Goal: Task Accomplishment & Management: Manage account settings

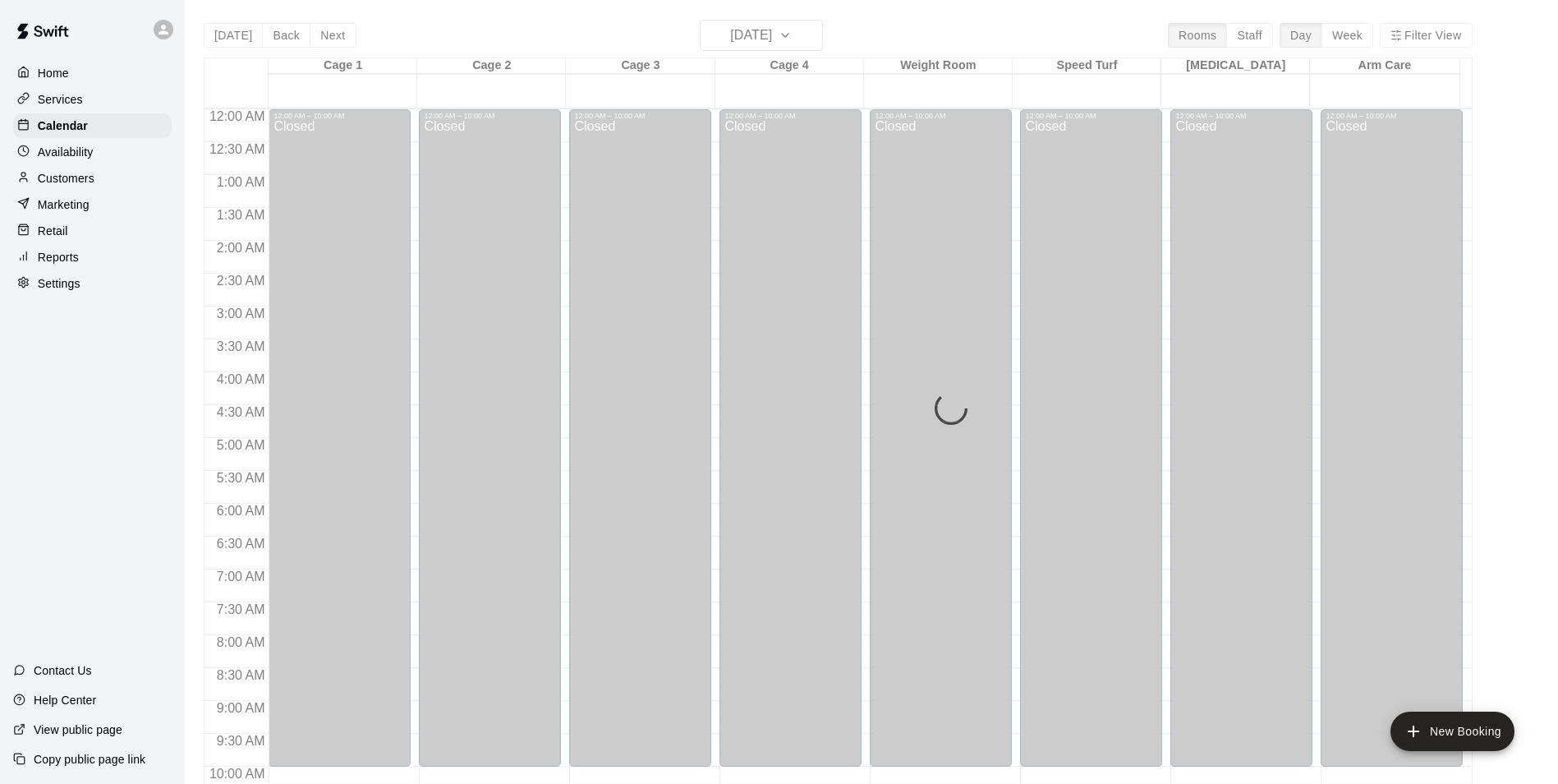
scroll to position [834, 0]
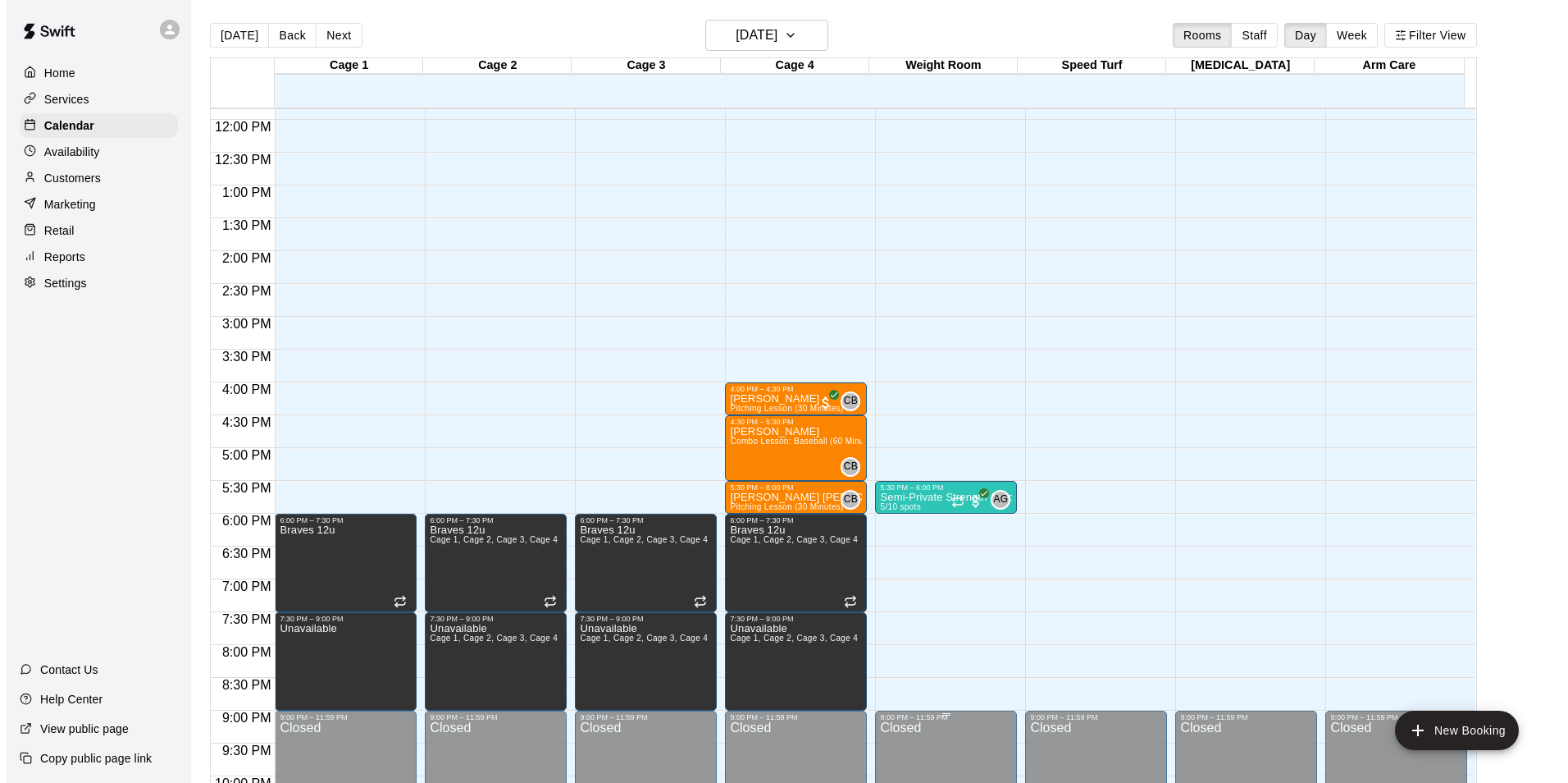
scroll to position [817, 0]
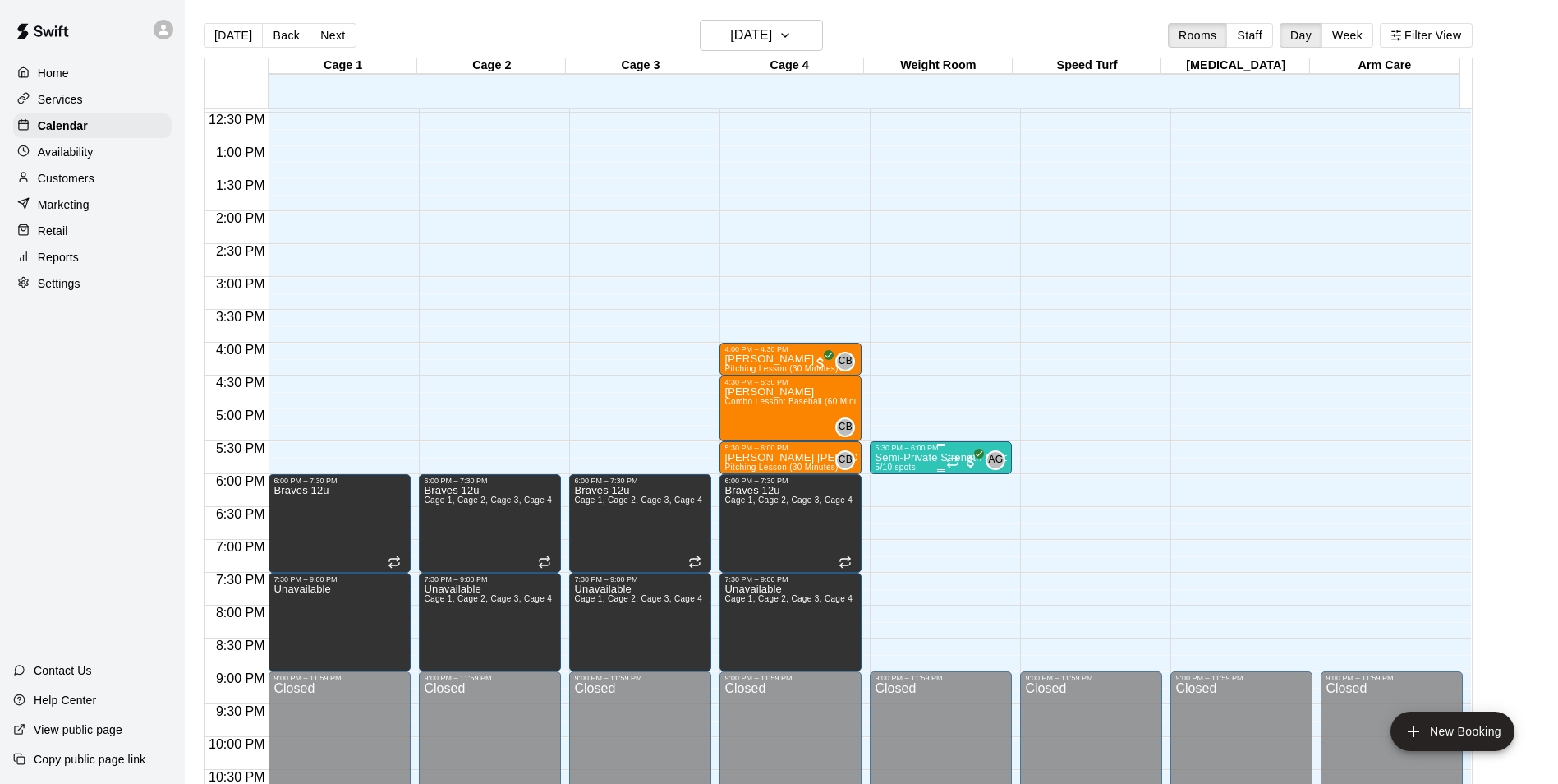
click at [909, 458] on p "Semi-Private Strength & Conditioning" at bounding box center [941, 458] width 132 height 0
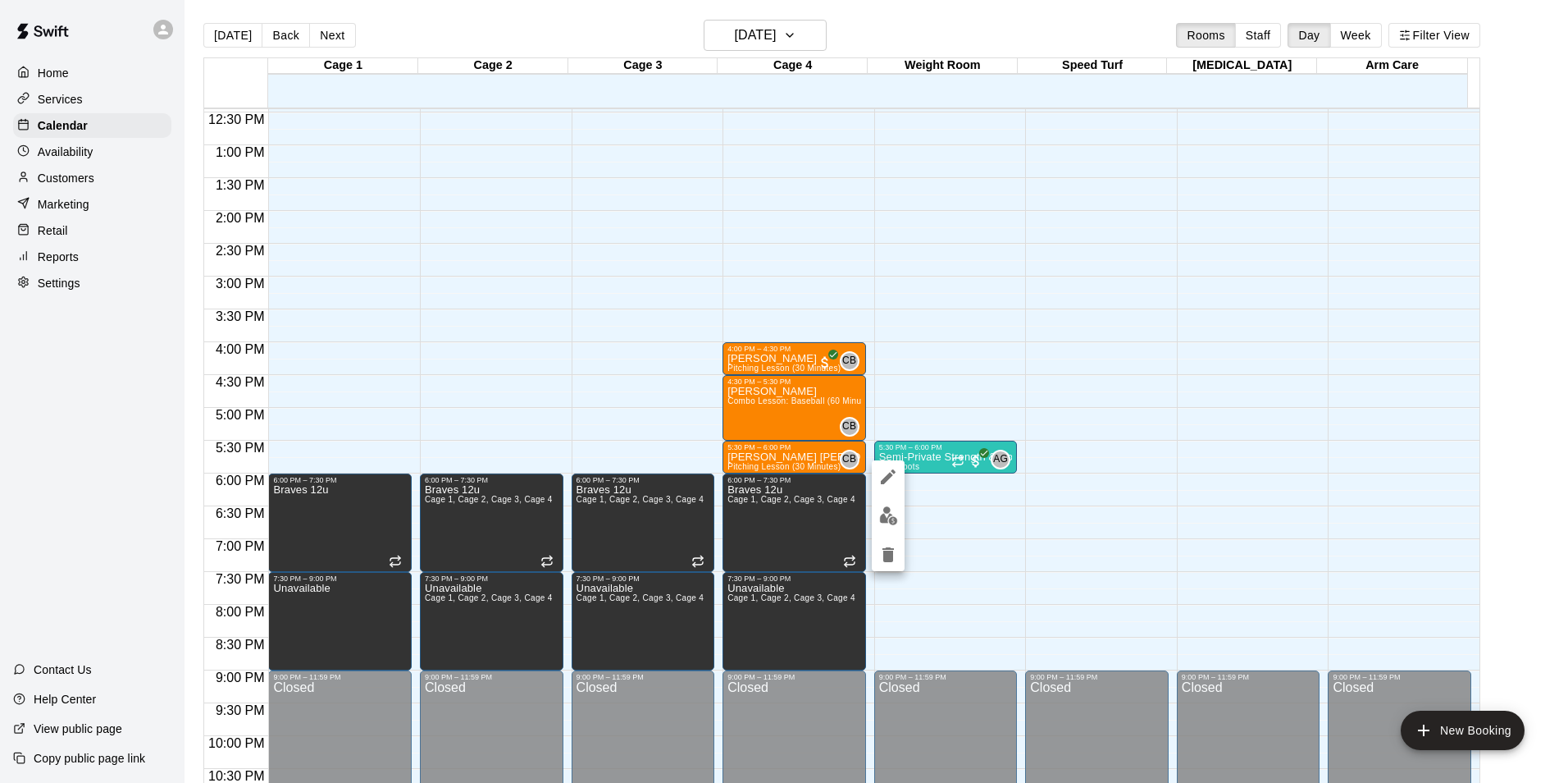
click at [870, 523] on div at bounding box center [784, 391] width 1568 height 783
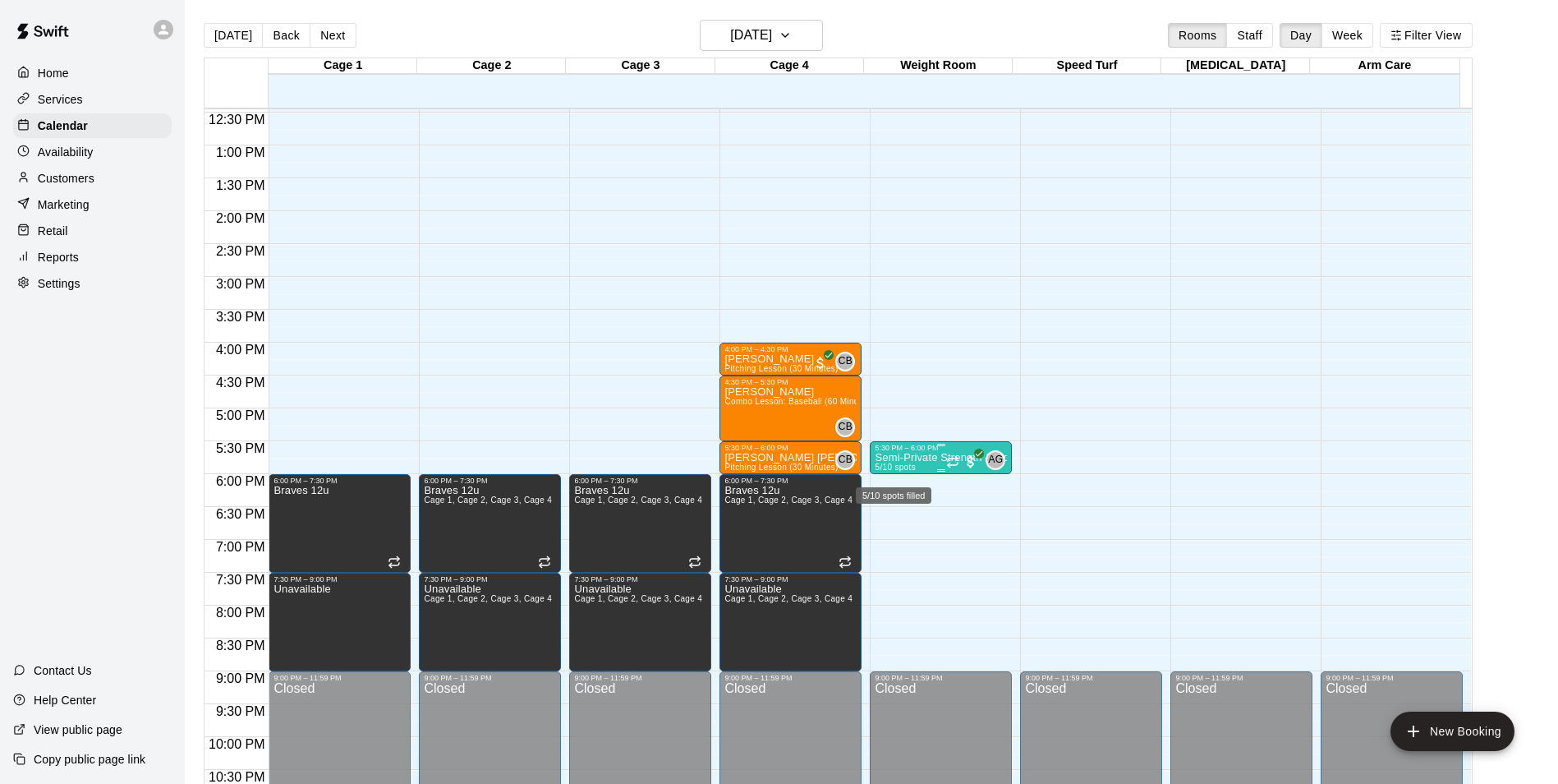
click at [885, 466] on span "5/10 spots" at bounding box center [895, 467] width 41 height 9
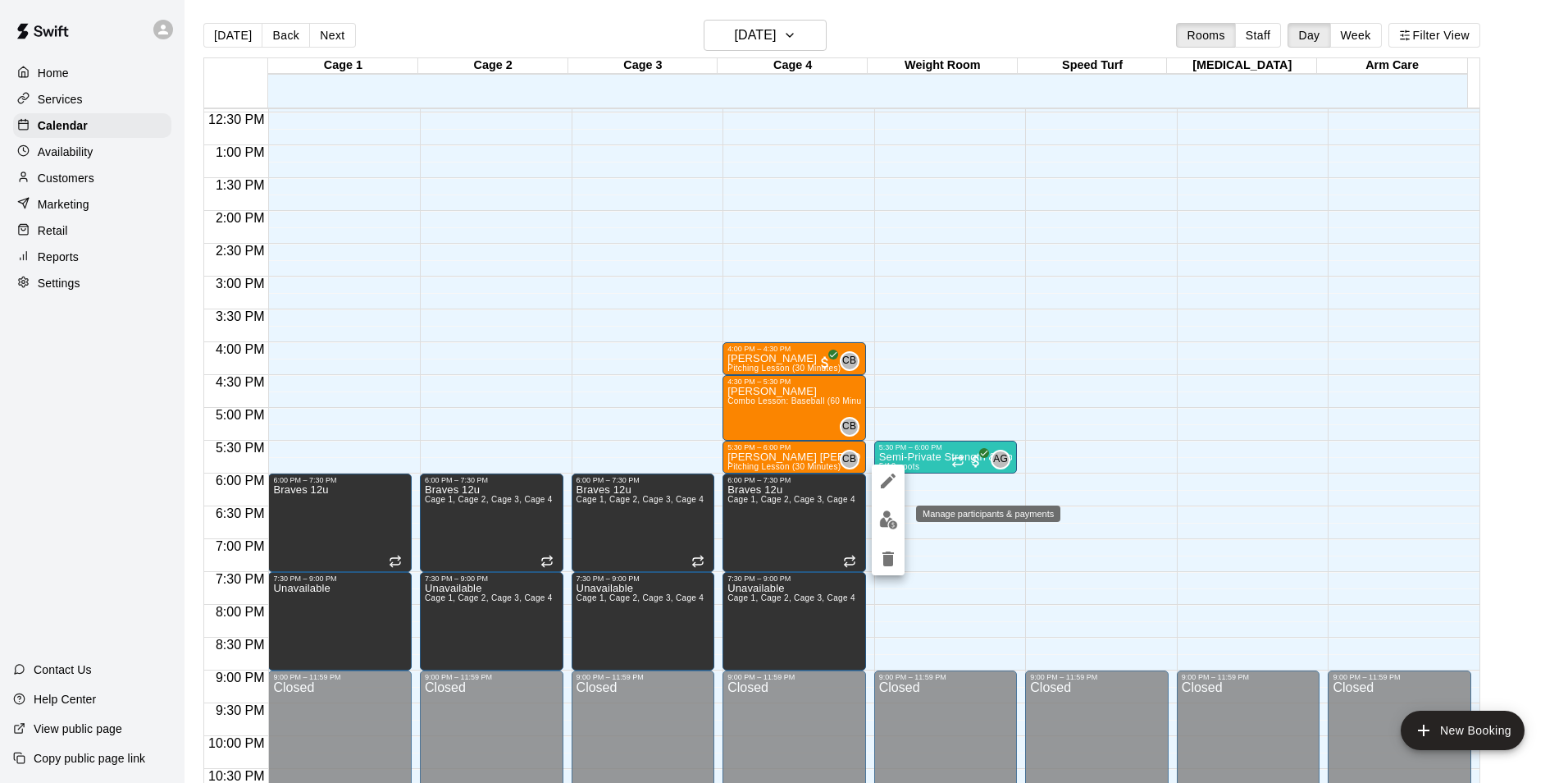
click at [888, 515] on img "edit" at bounding box center [888, 519] width 19 height 19
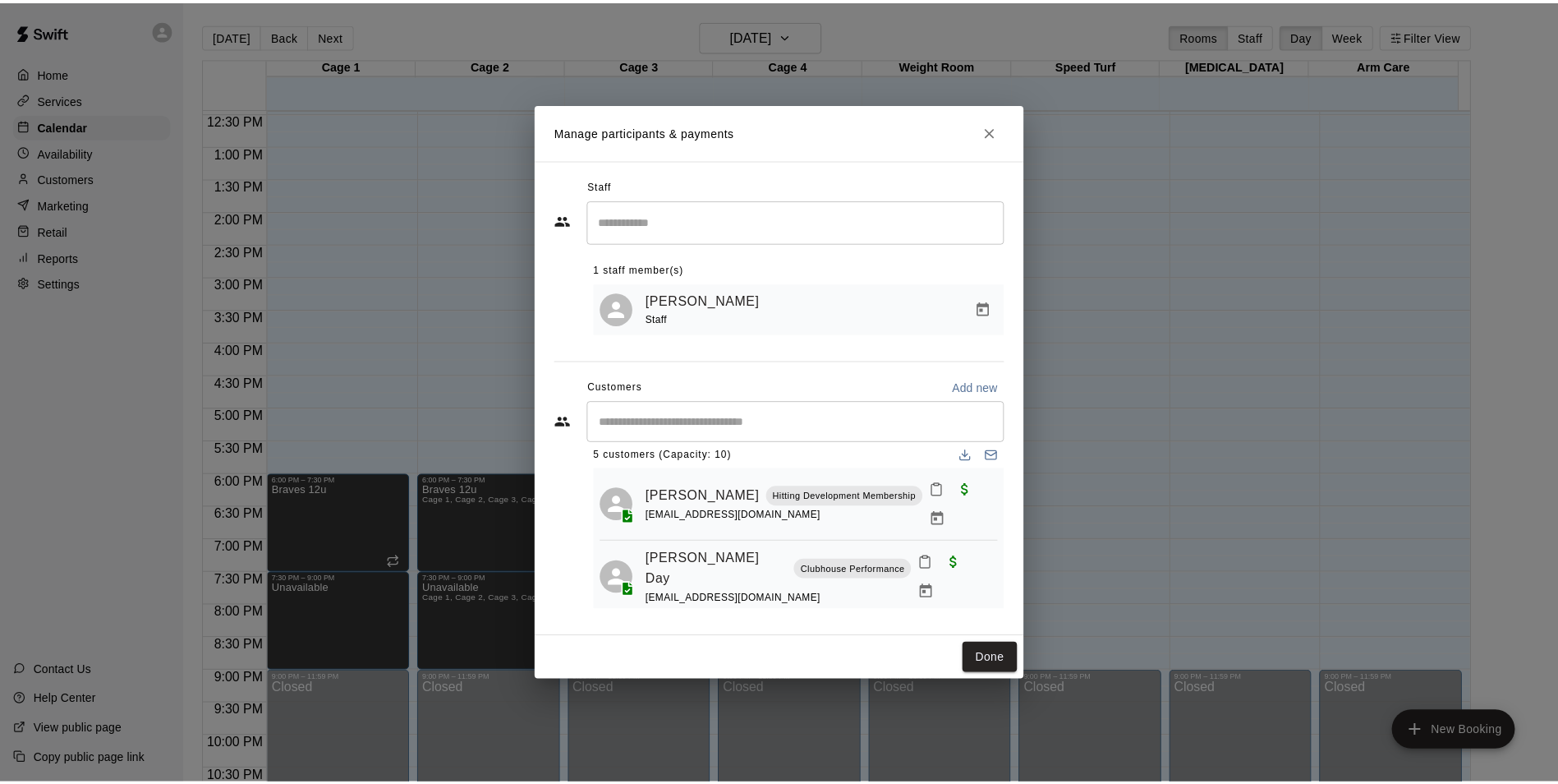
scroll to position [0, 0]
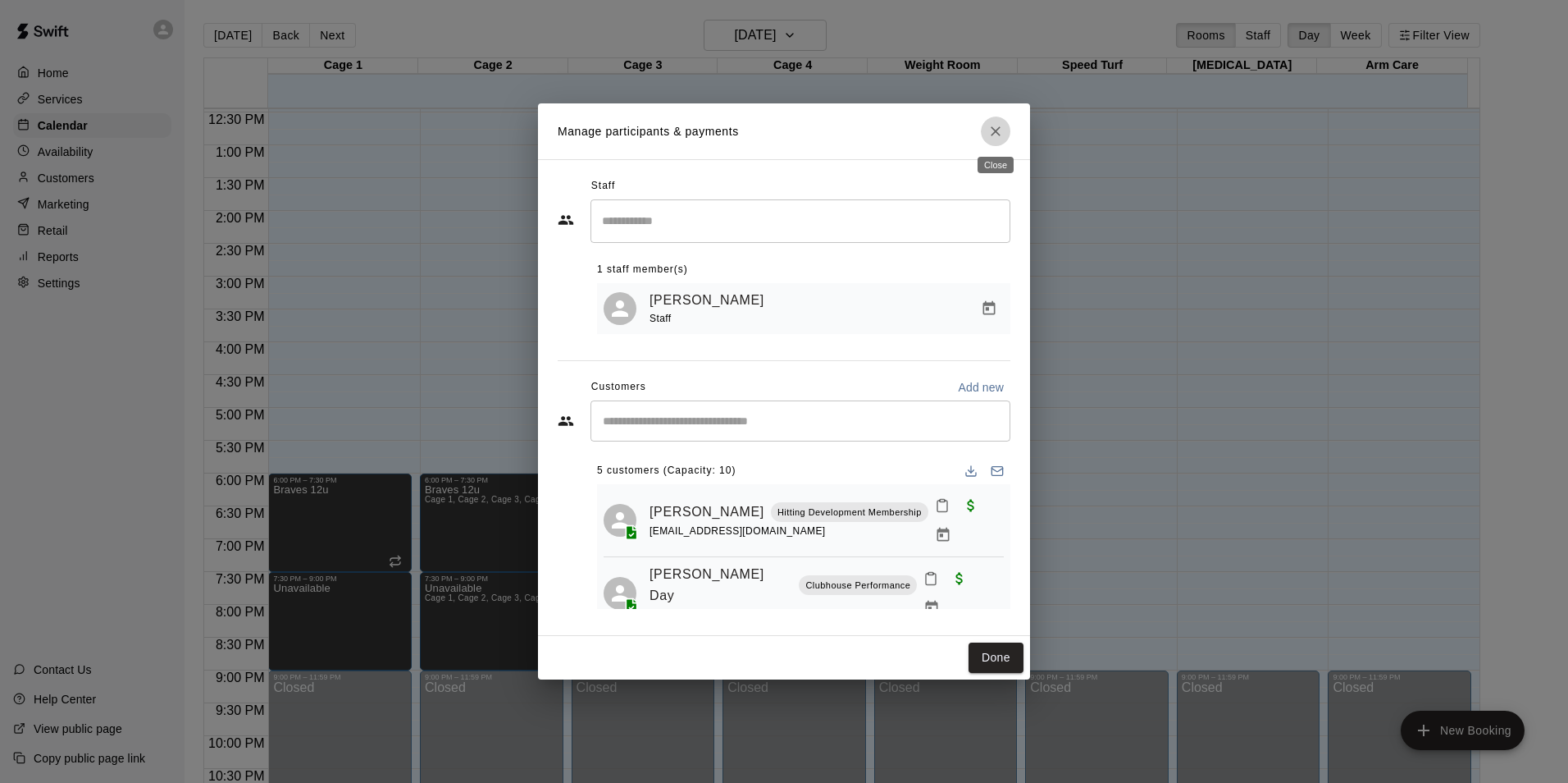
click at [998, 128] on icon "Close" at bounding box center [995, 131] width 9 height 9
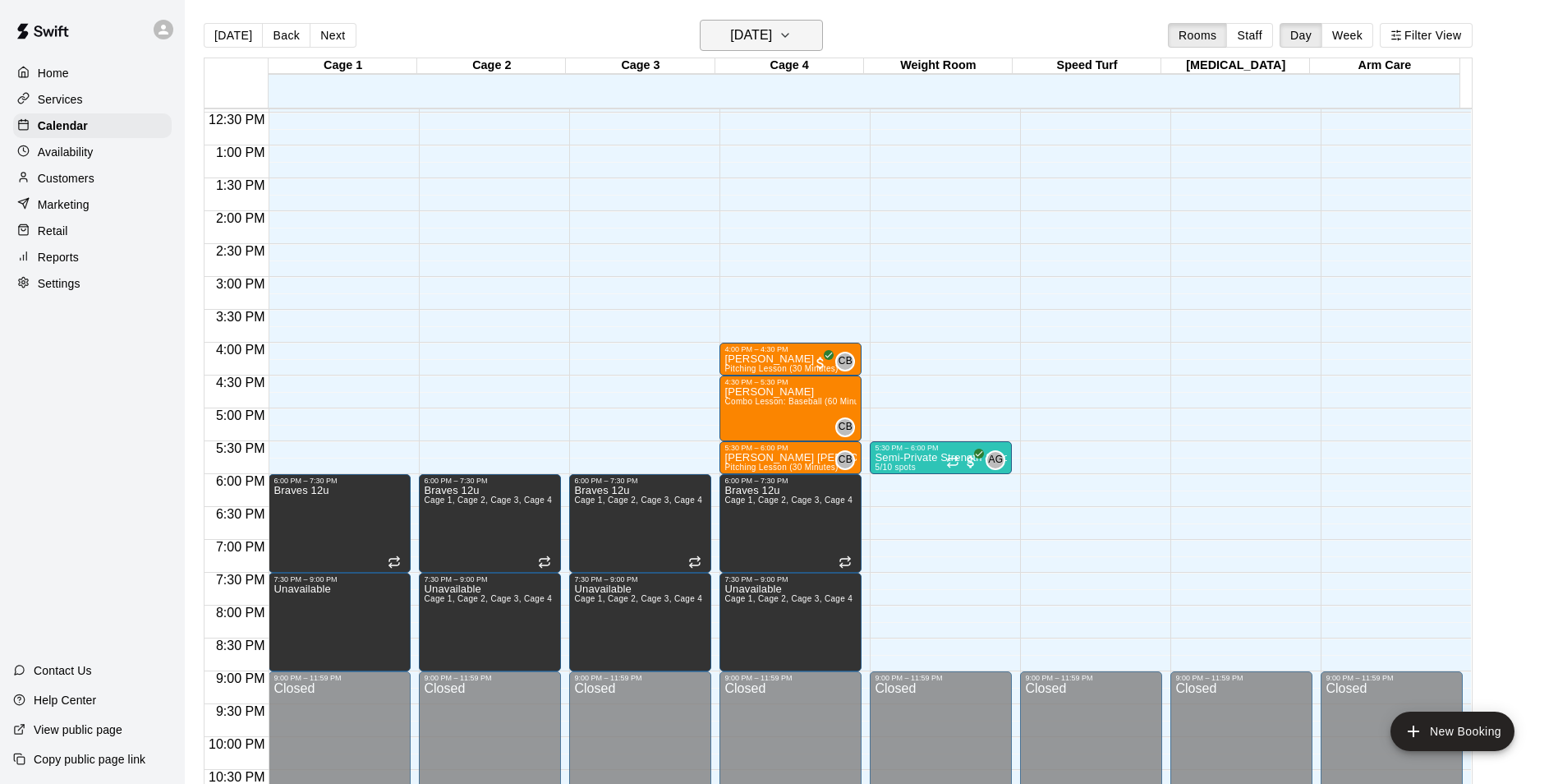
click at [792, 36] on icon "button" at bounding box center [785, 35] width 13 height 20
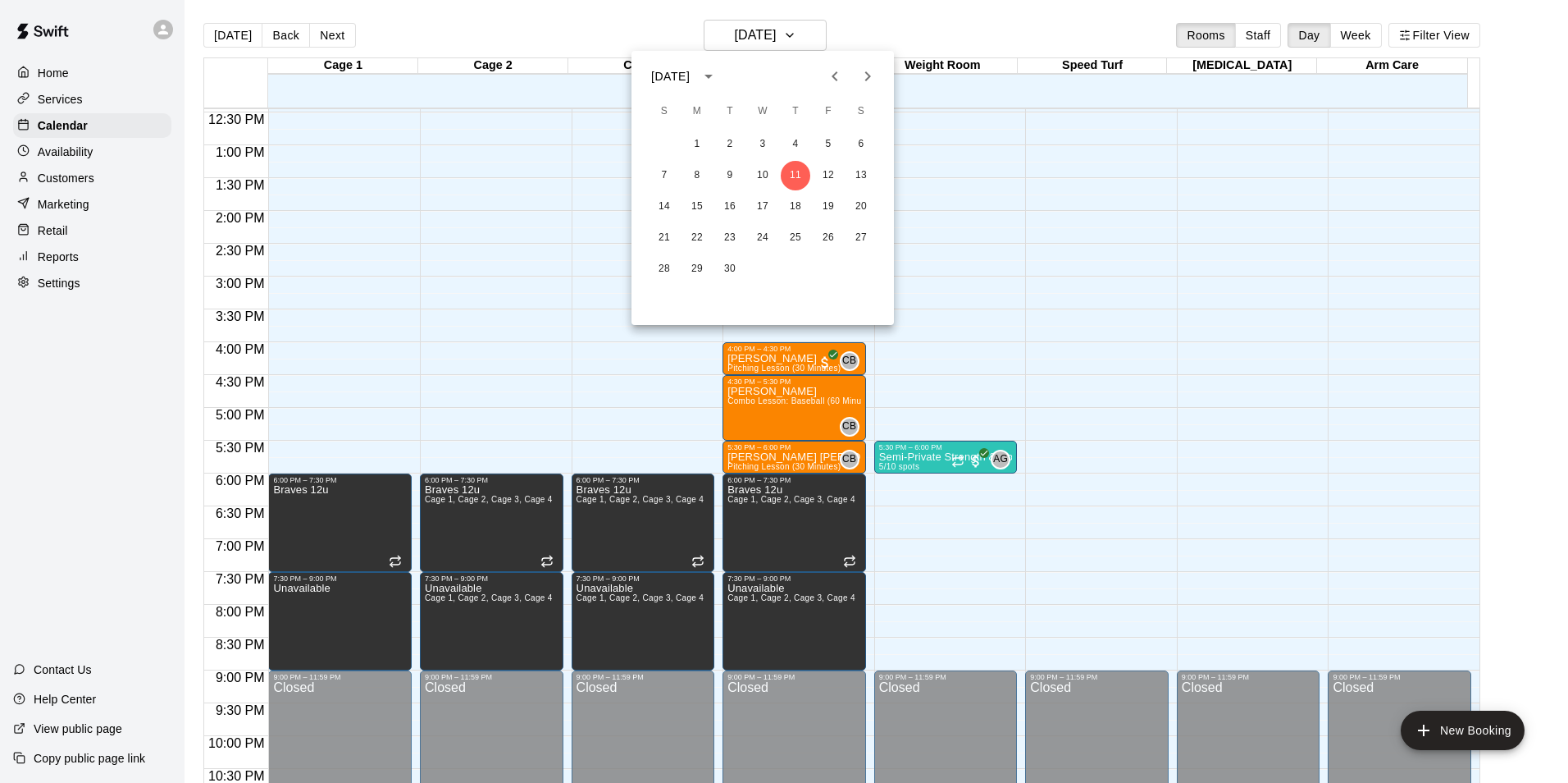
click at [866, 72] on icon "Next month" at bounding box center [868, 77] width 6 height 9
drag, startPoint x: 822, startPoint y: 216, endPoint x: 871, endPoint y: 22, distance: 200.1
click at [871, 22] on div at bounding box center [784, 391] width 1568 height 783
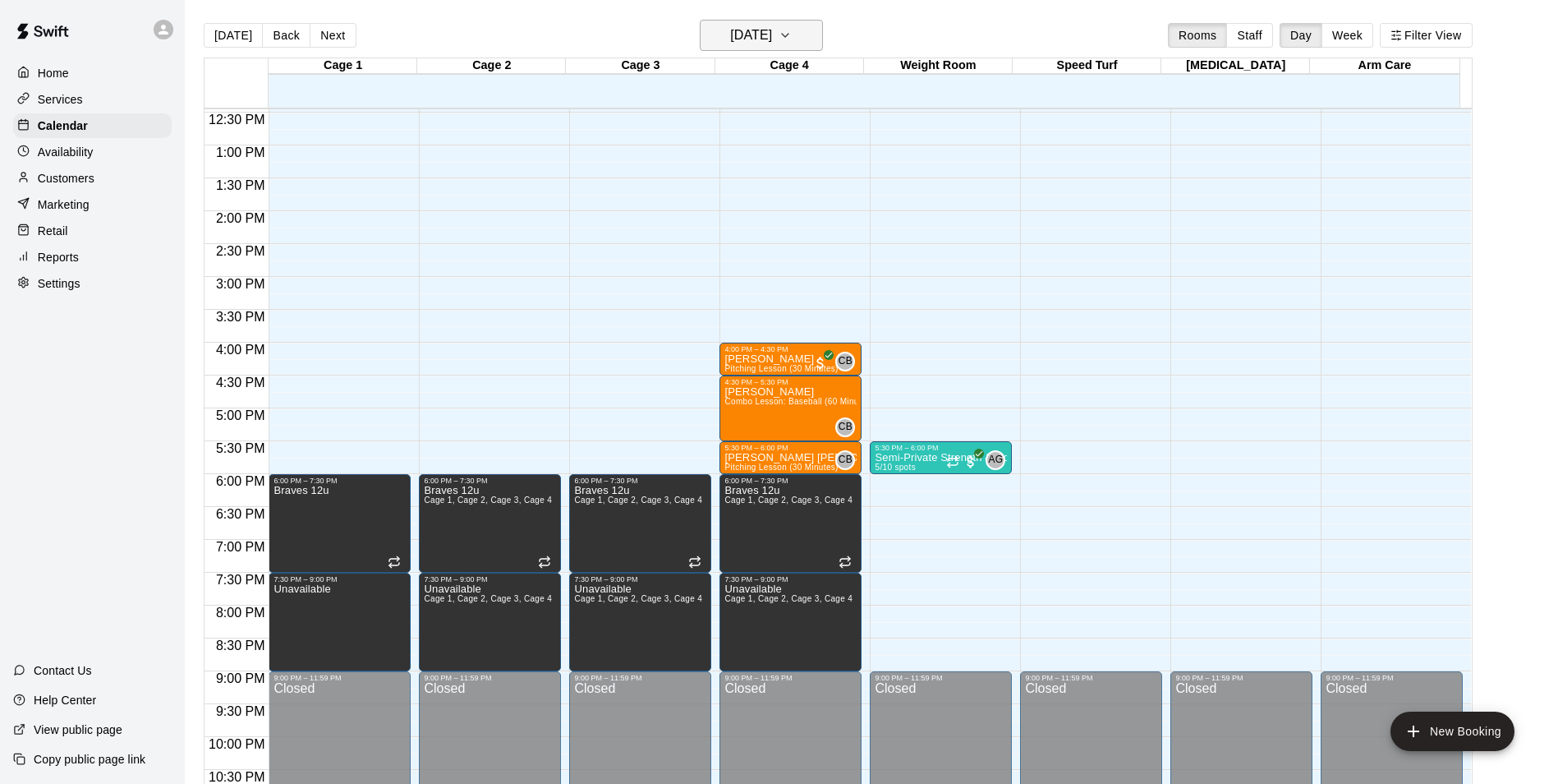
click at [792, 43] on icon "button" at bounding box center [785, 35] width 13 height 20
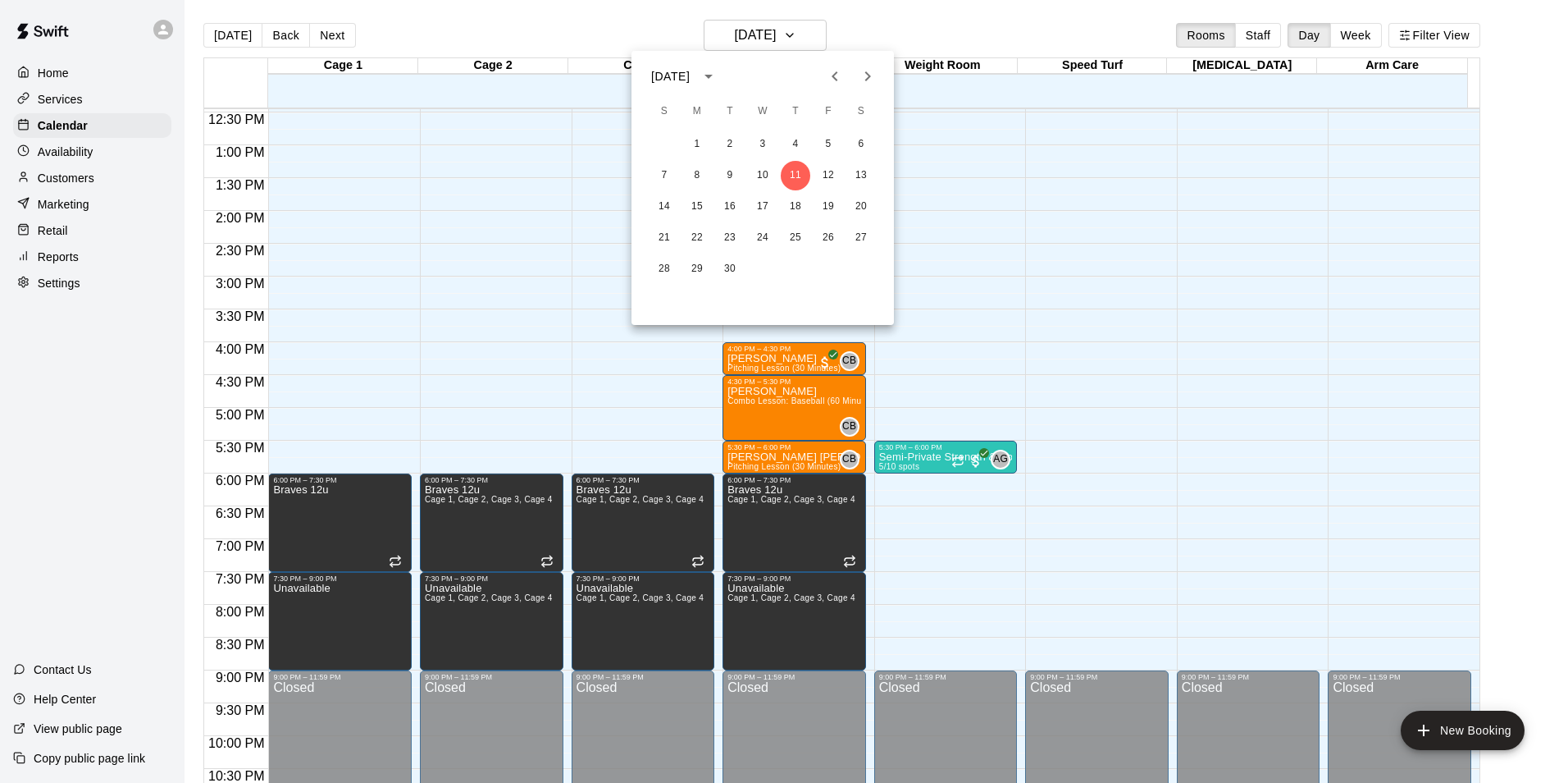
click at [870, 76] on icon "Next month" at bounding box center [867, 76] width 20 height 20
click at [771, 271] on button "29" at bounding box center [762, 268] width 29 height 29
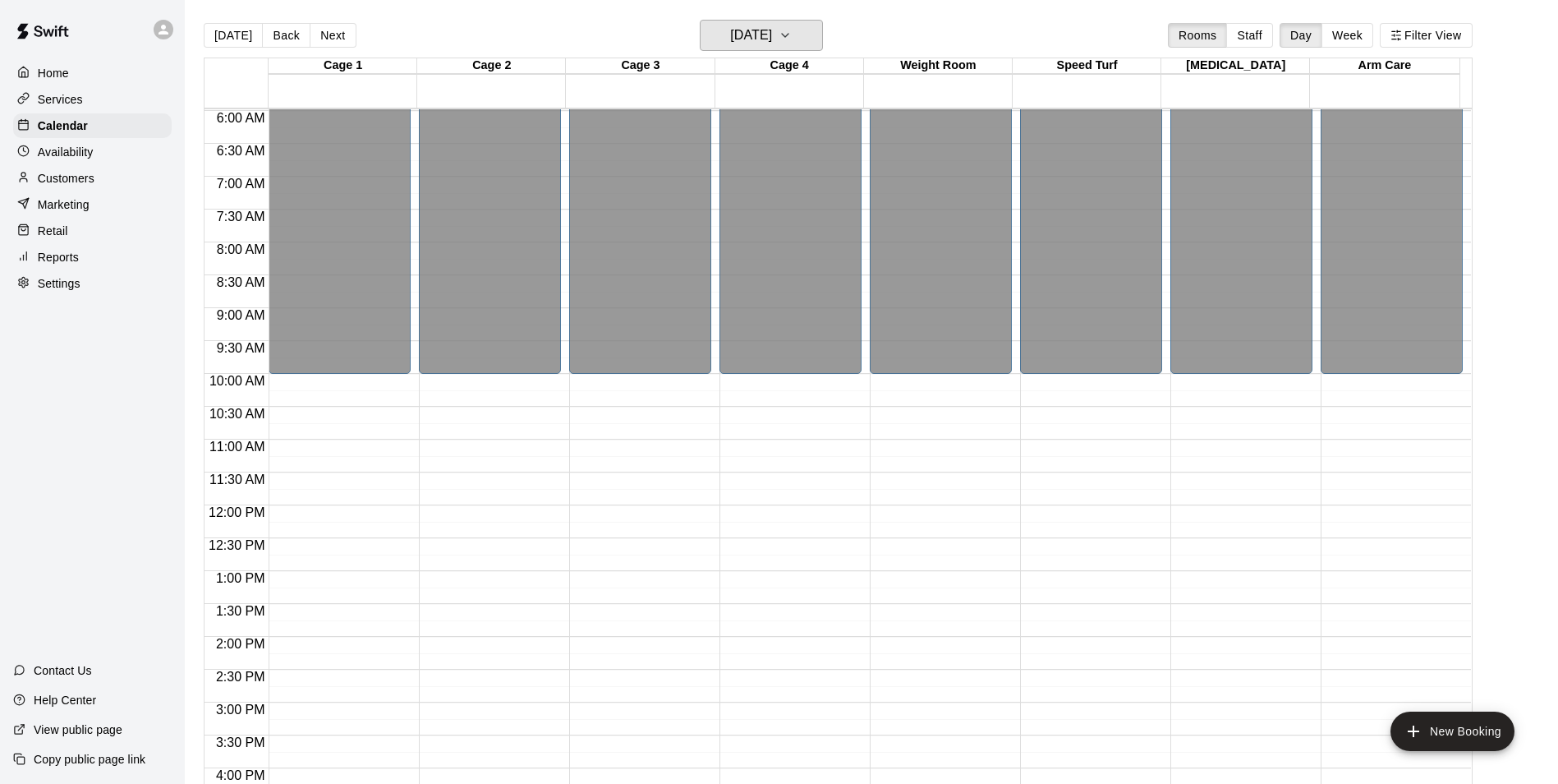
scroll to position [557, 0]
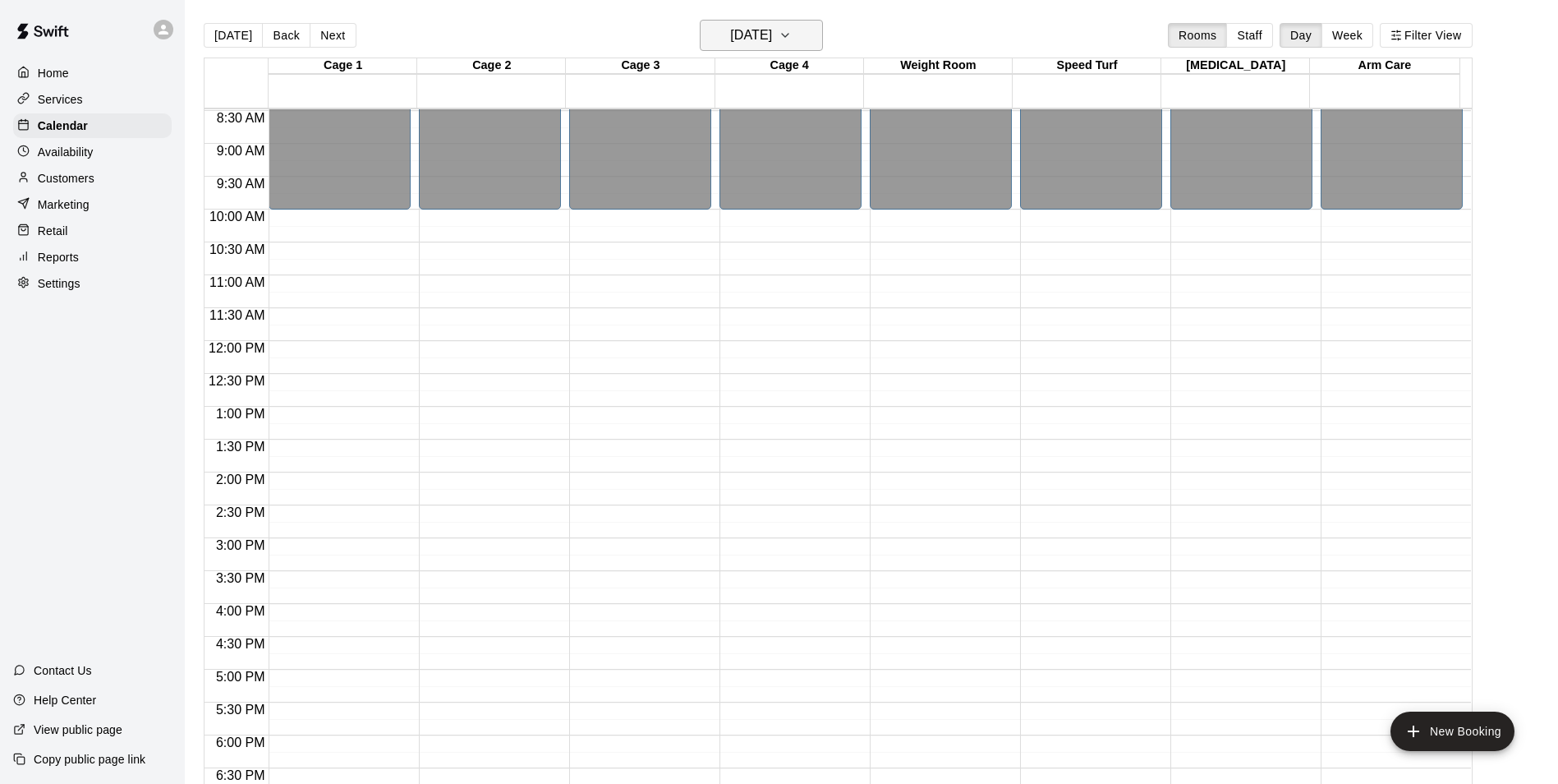
click at [792, 30] on icon "button" at bounding box center [785, 35] width 13 height 20
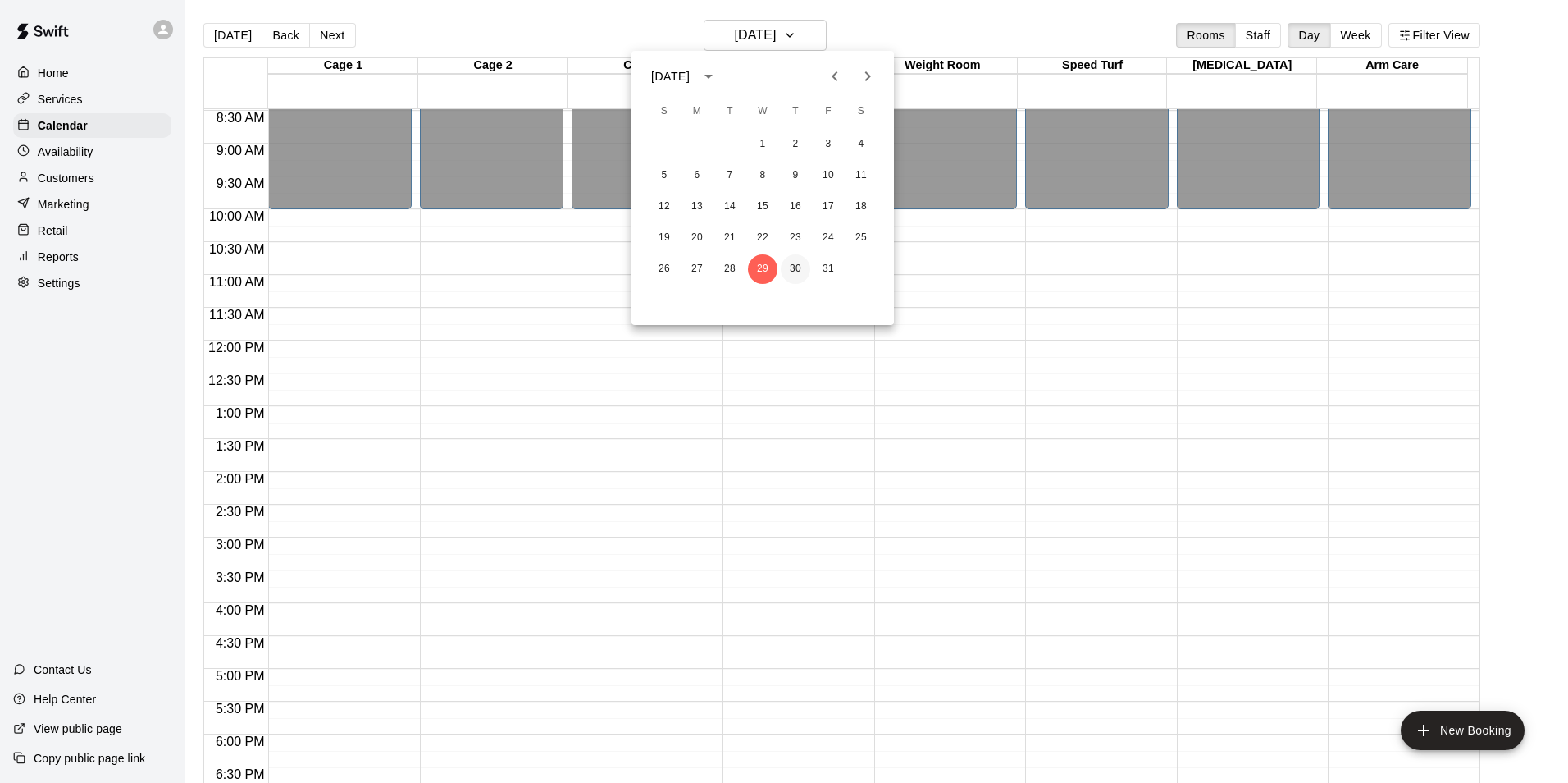
click at [791, 264] on button "30" at bounding box center [795, 268] width 29 height 29
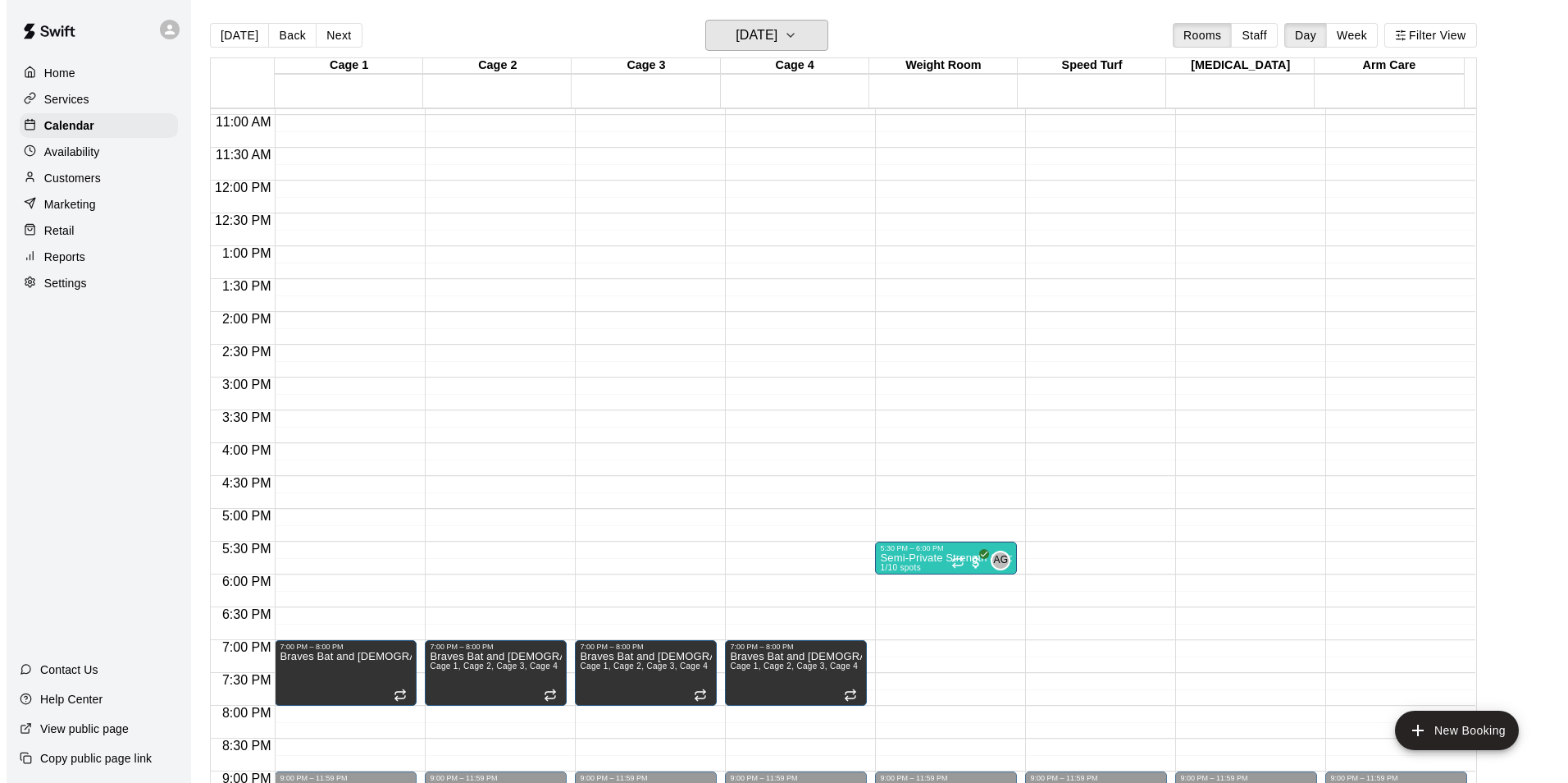
scroll to position [802, 0]
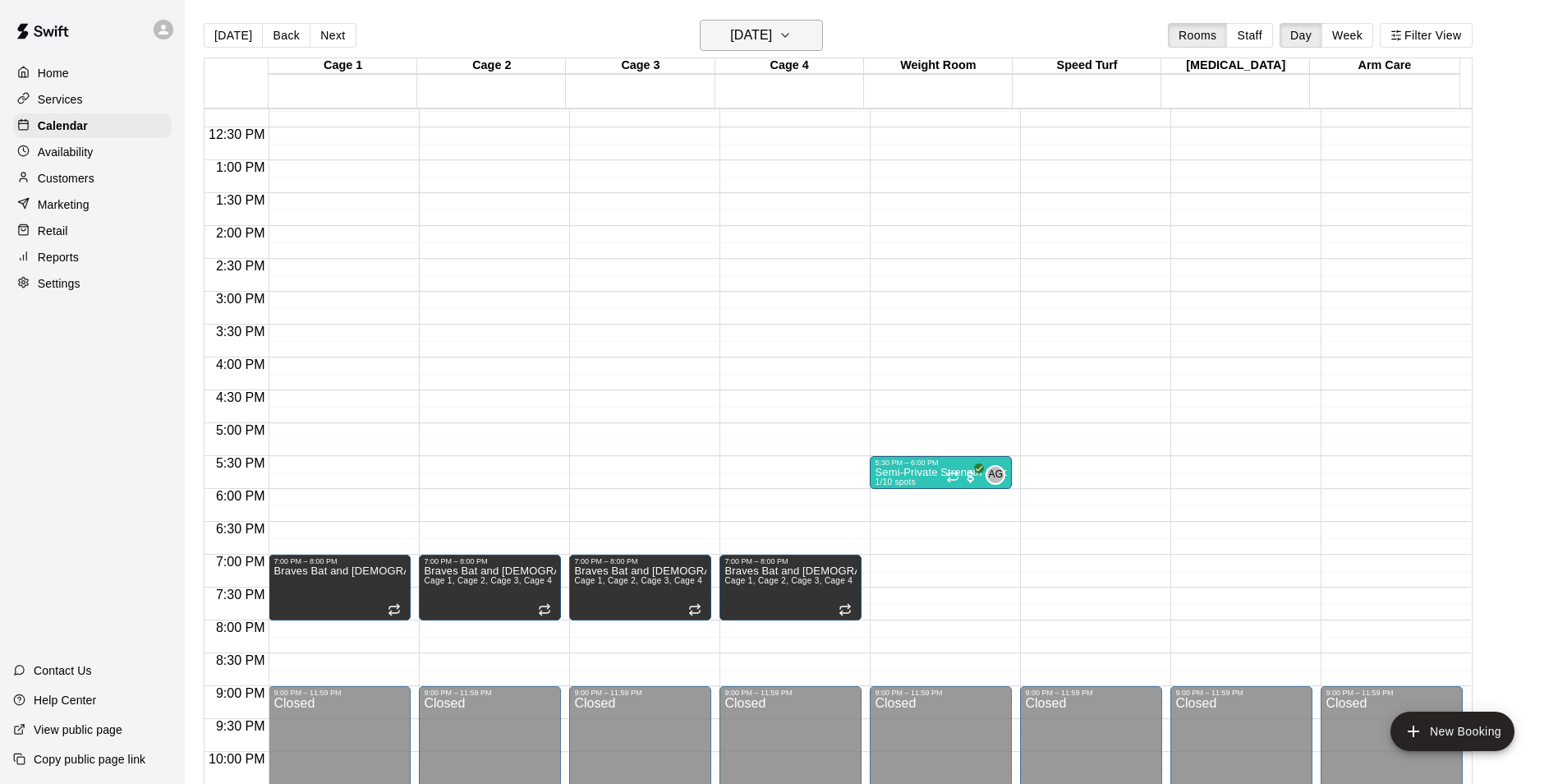
click at [792, 32] on icon "button" at bounding box center [785, 35] width 13 height 20
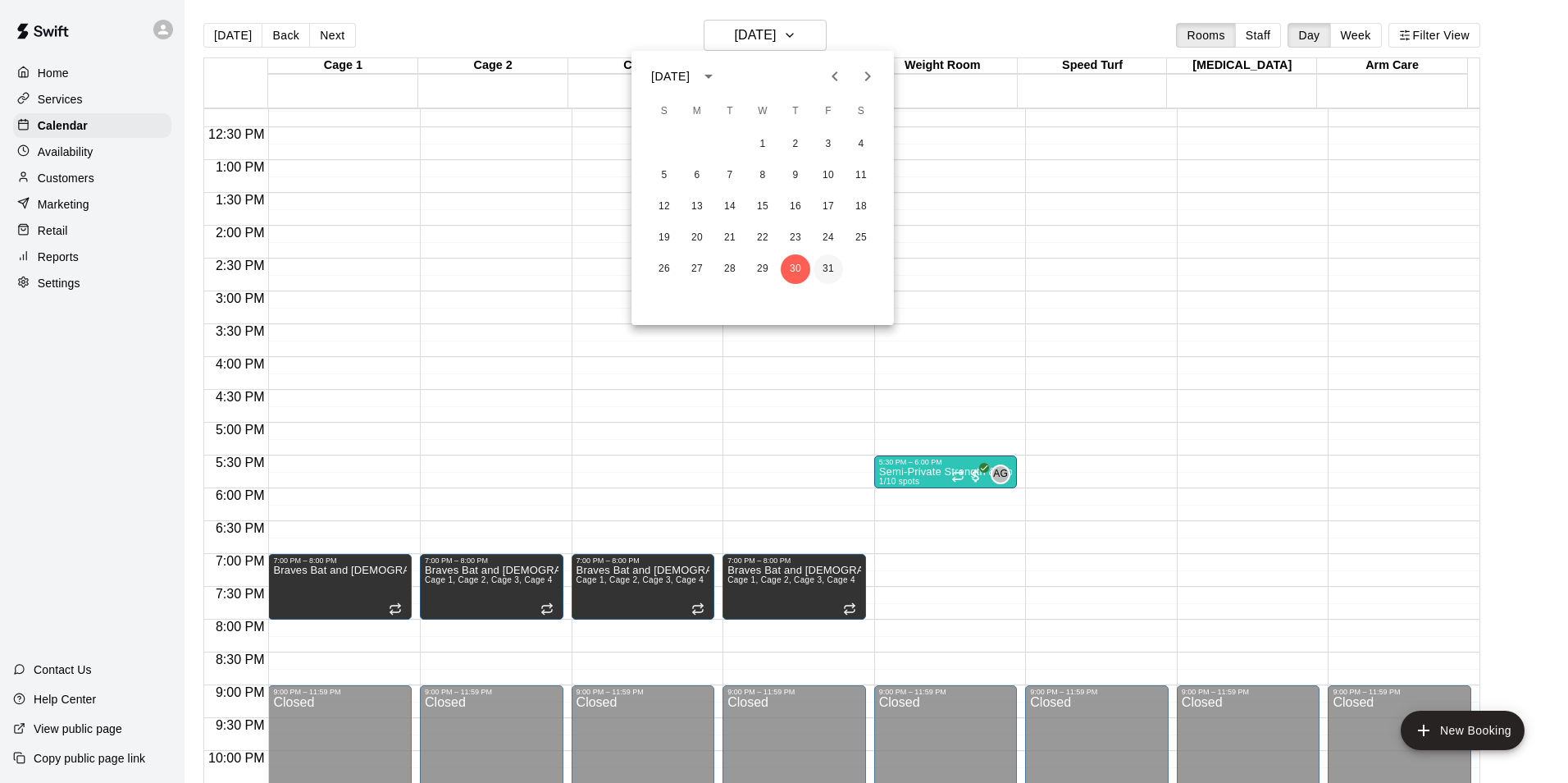
click at [830, 266] on button "31" at bounding box center [828, 268] width 29 height 29
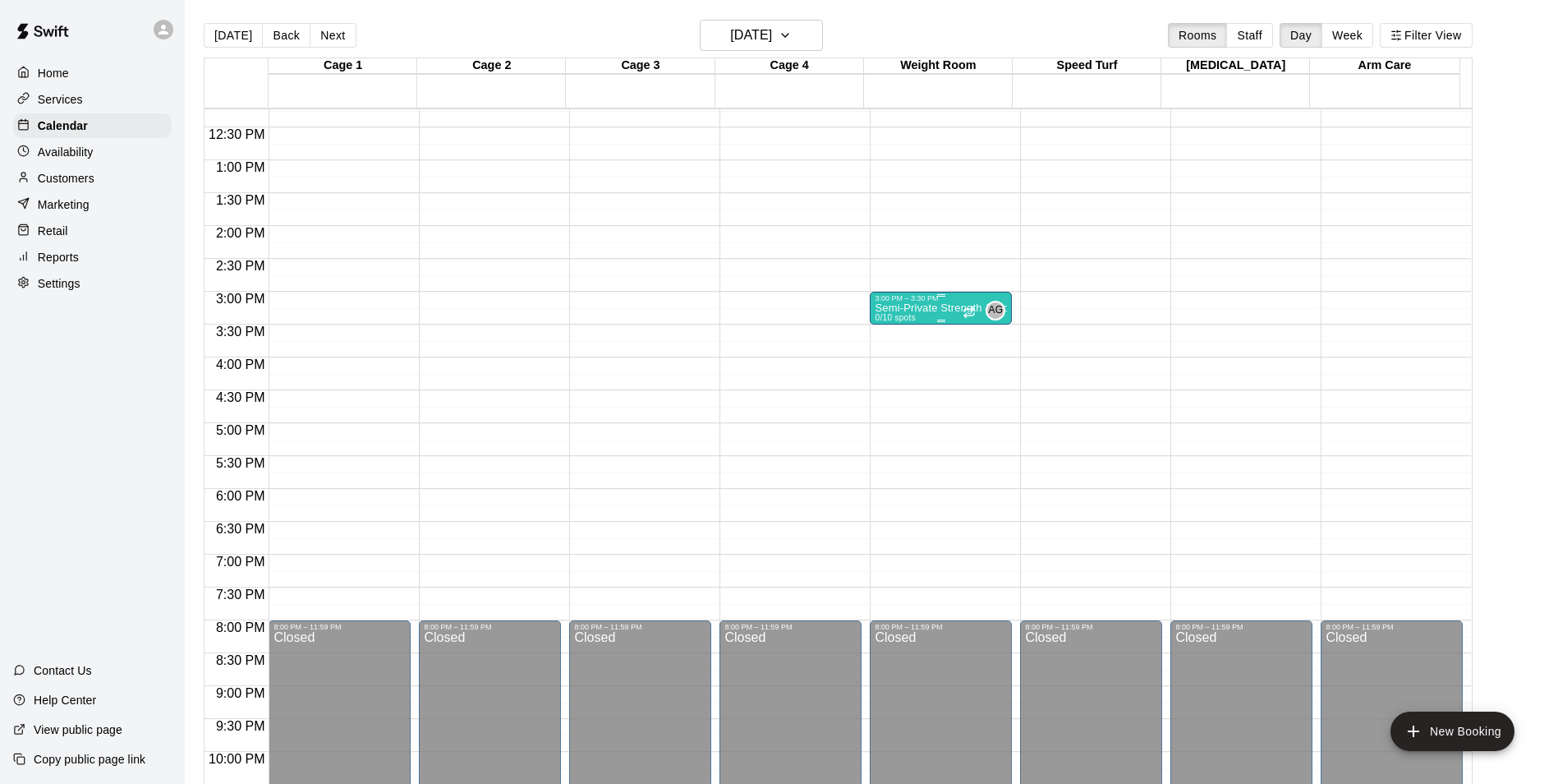
click at [918, 308] on p "Semi-Private Strength & Conditioning" at bounding box center [941, 308] width 132 height 0
click at [892, 408] on icon "delete" at bounding box center [889, 406] width 11 height 15
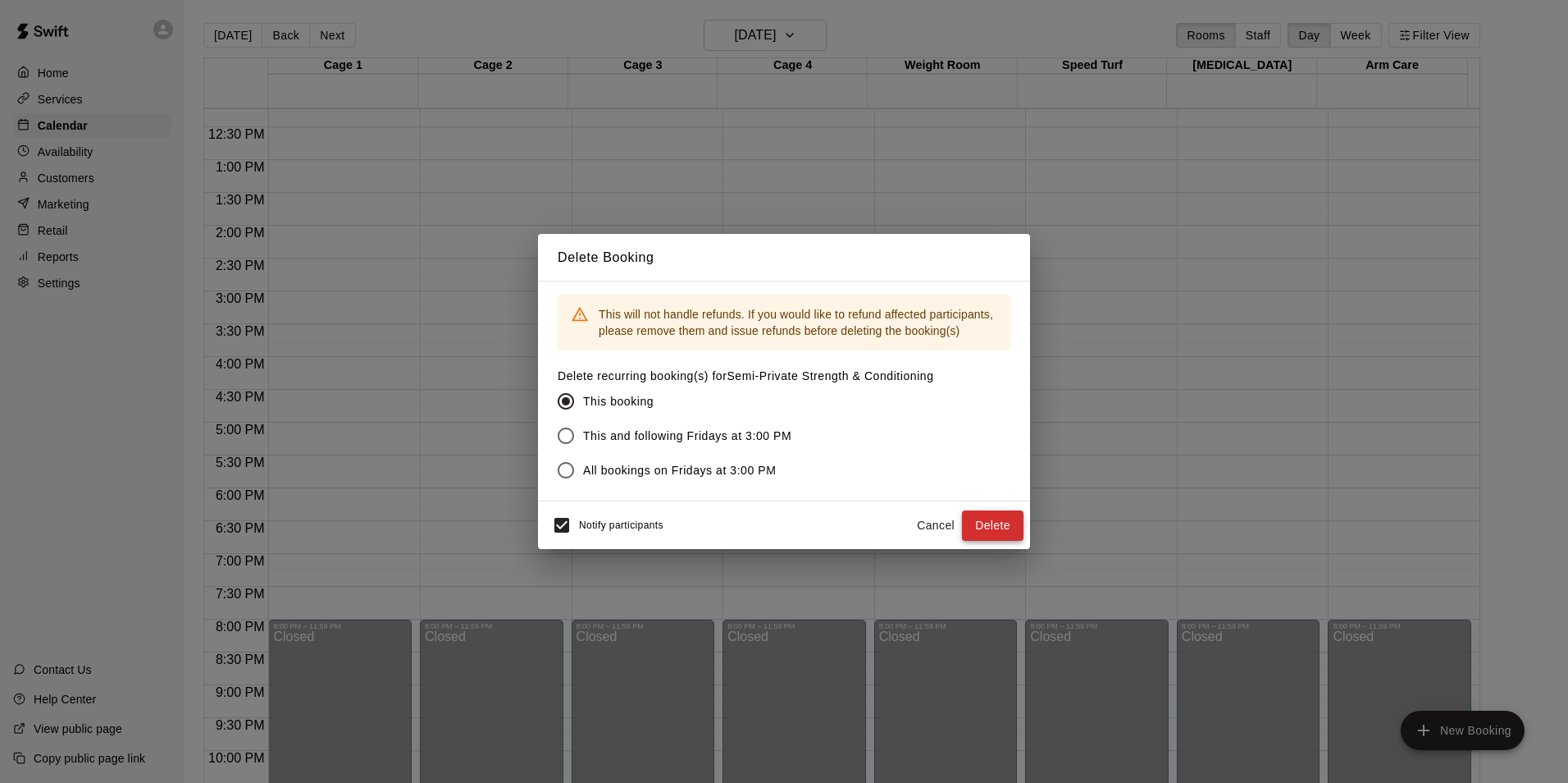
click at [975, 523] on button "Delete" at bounding box center [992, 525] width 61 height 30
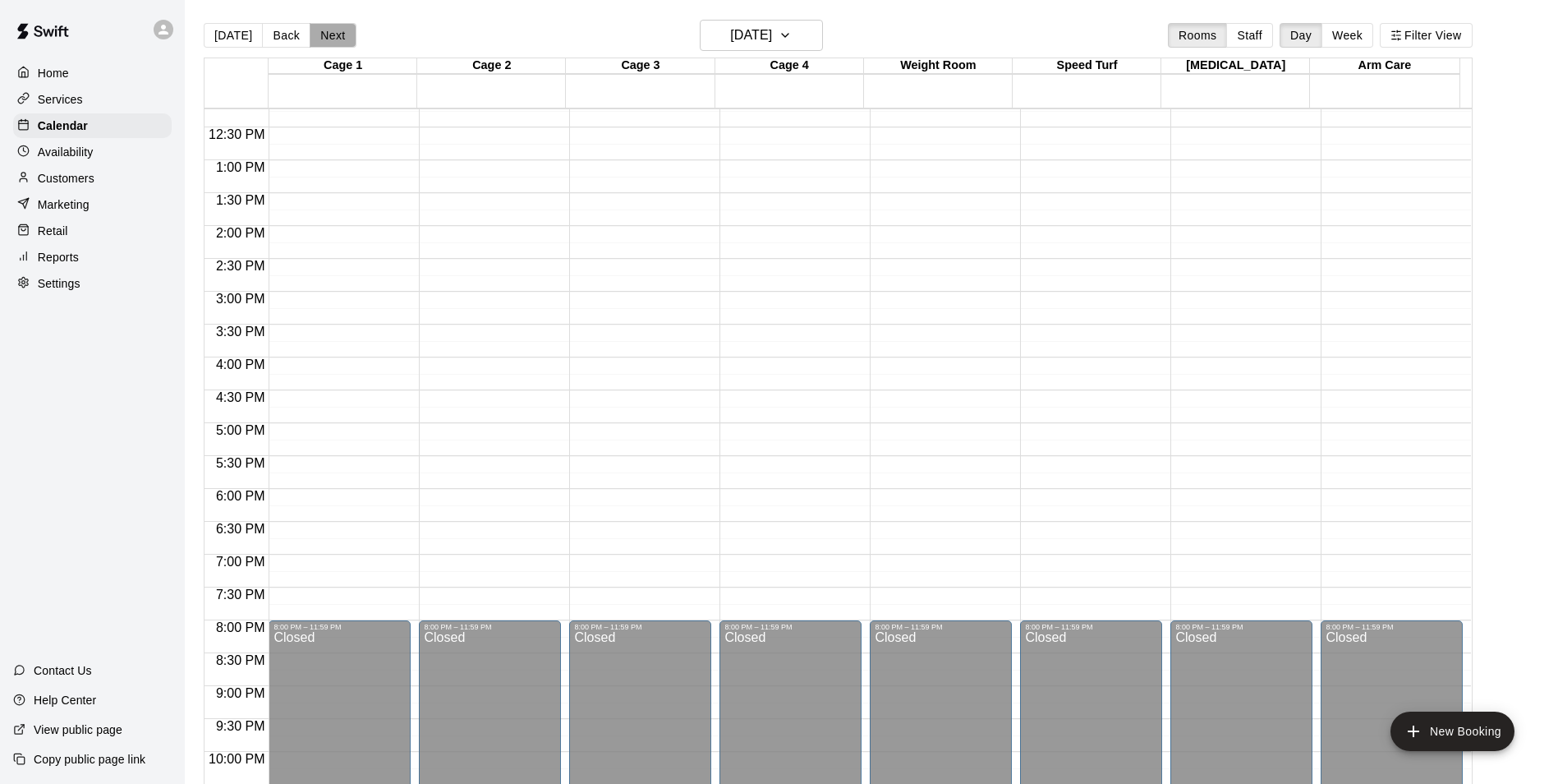
click at [315, 35] on button "Next" at bounding box center [332, 35] width 46 height 25
click at [792, 28] on icon "button" at bounding box center [785, 35] width 13 height 20
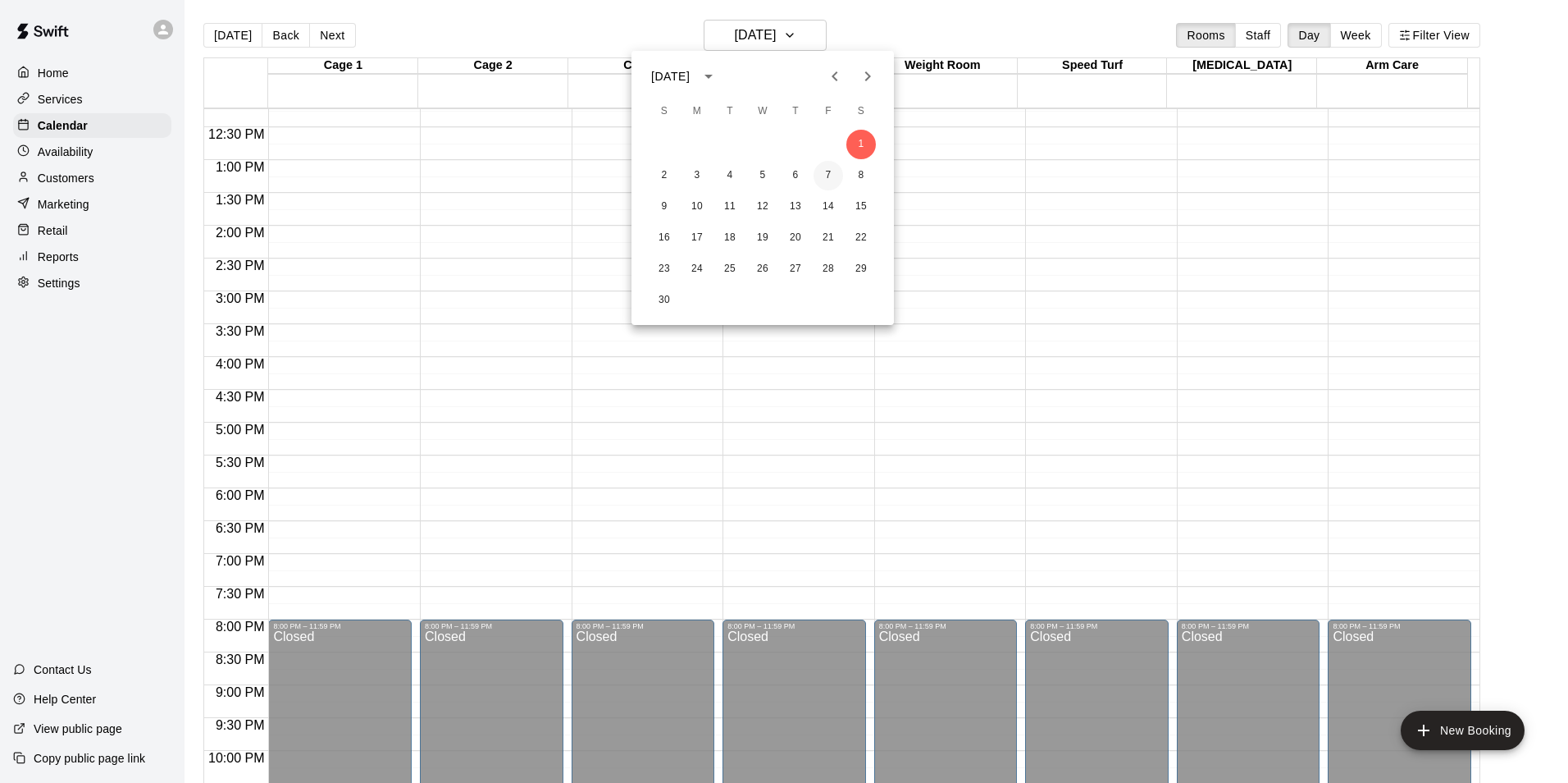
click at [823, 173] on button "7" at bounding box center [828, 175] width 29 height 29
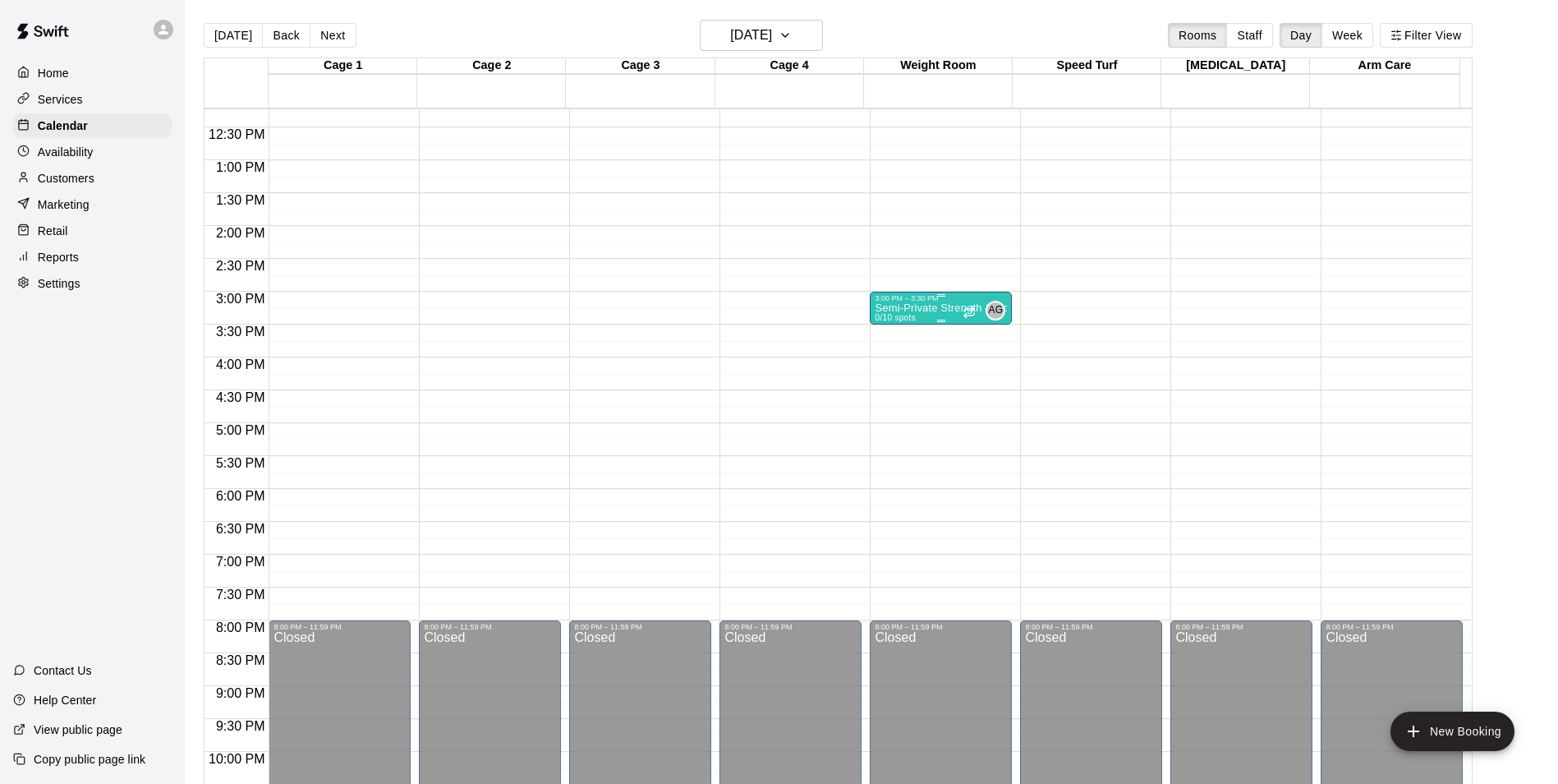
click at [890, 308] on p "Semi-Private Strength & Conditioning" at bounding box center [941, 308] width 132 height 0
click at [891, 401] on icon "delete" at bounding box center [889, 406] width 11 height 15
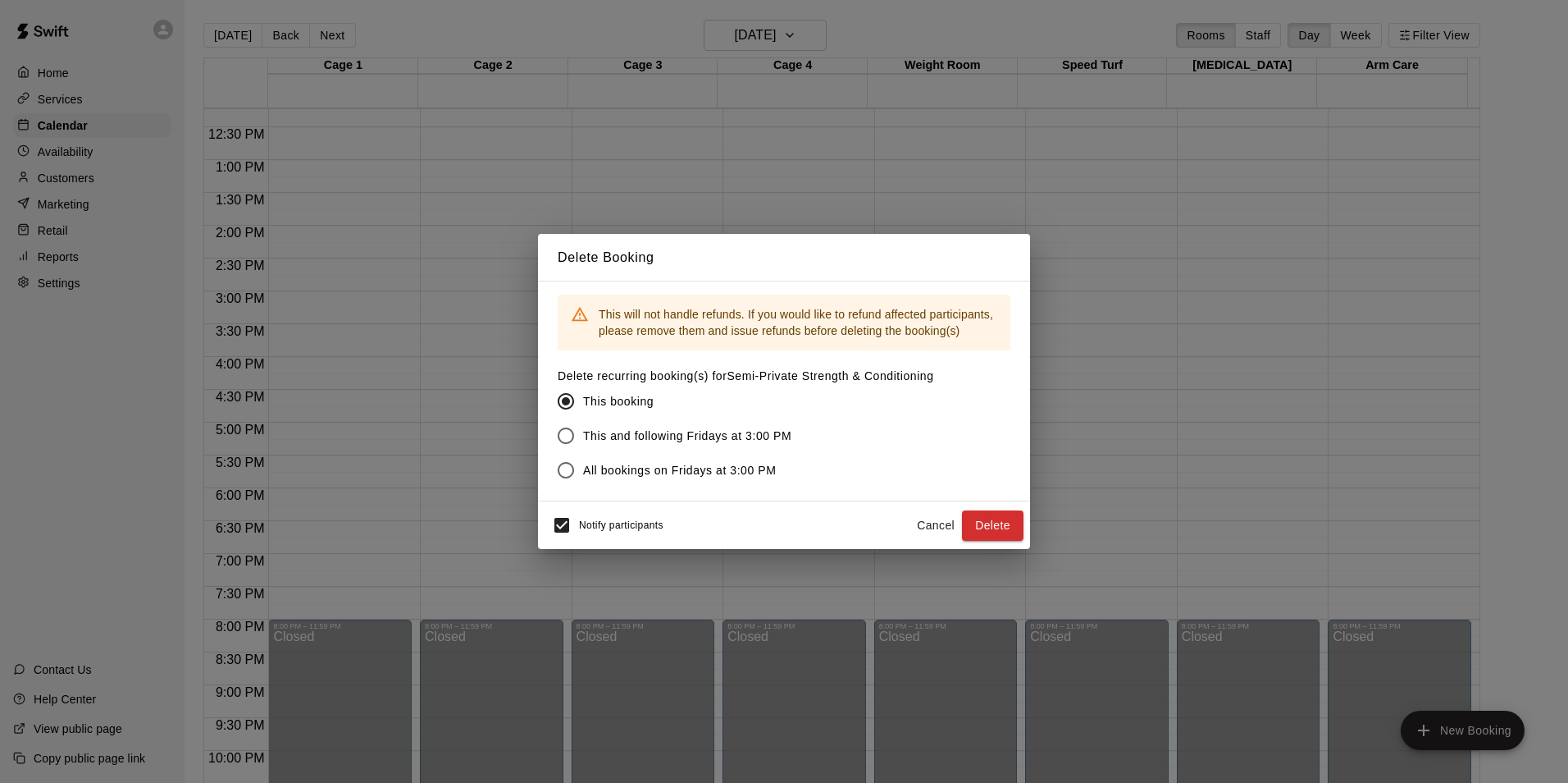
click at [986, 529] on button "Delete" at bounding box center [992, 525] width 61 height 30
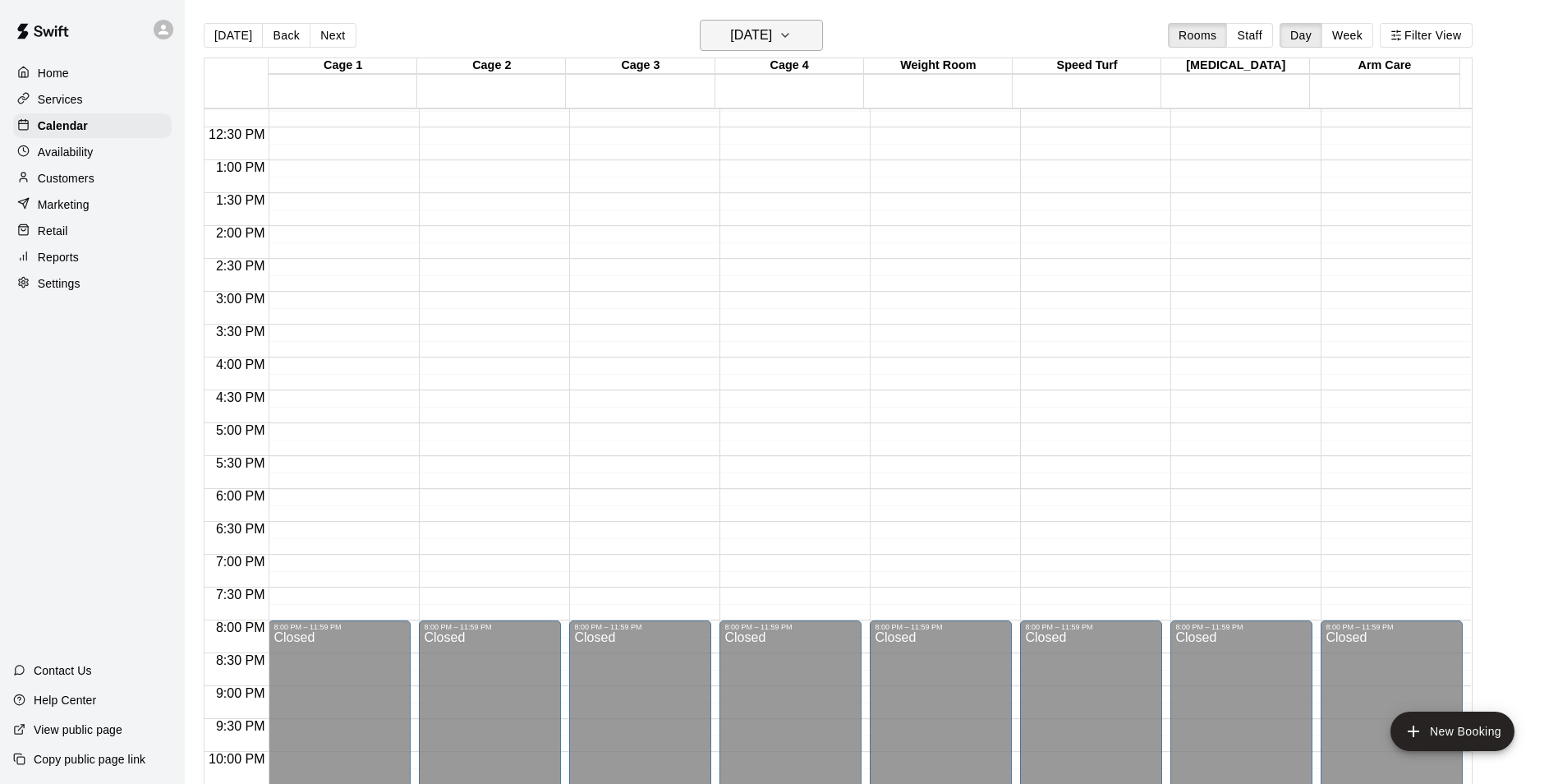
click at [772, 29] on h6 "[DATE]" at bounding box center [751, 35] width 42 height 23
click at [841, 79] on icon "Previous month" at bounding box center [836, 76] width 20 height 20
click at [830, 242] on button "24" at bounding box center [830, 237] width 29 height 29
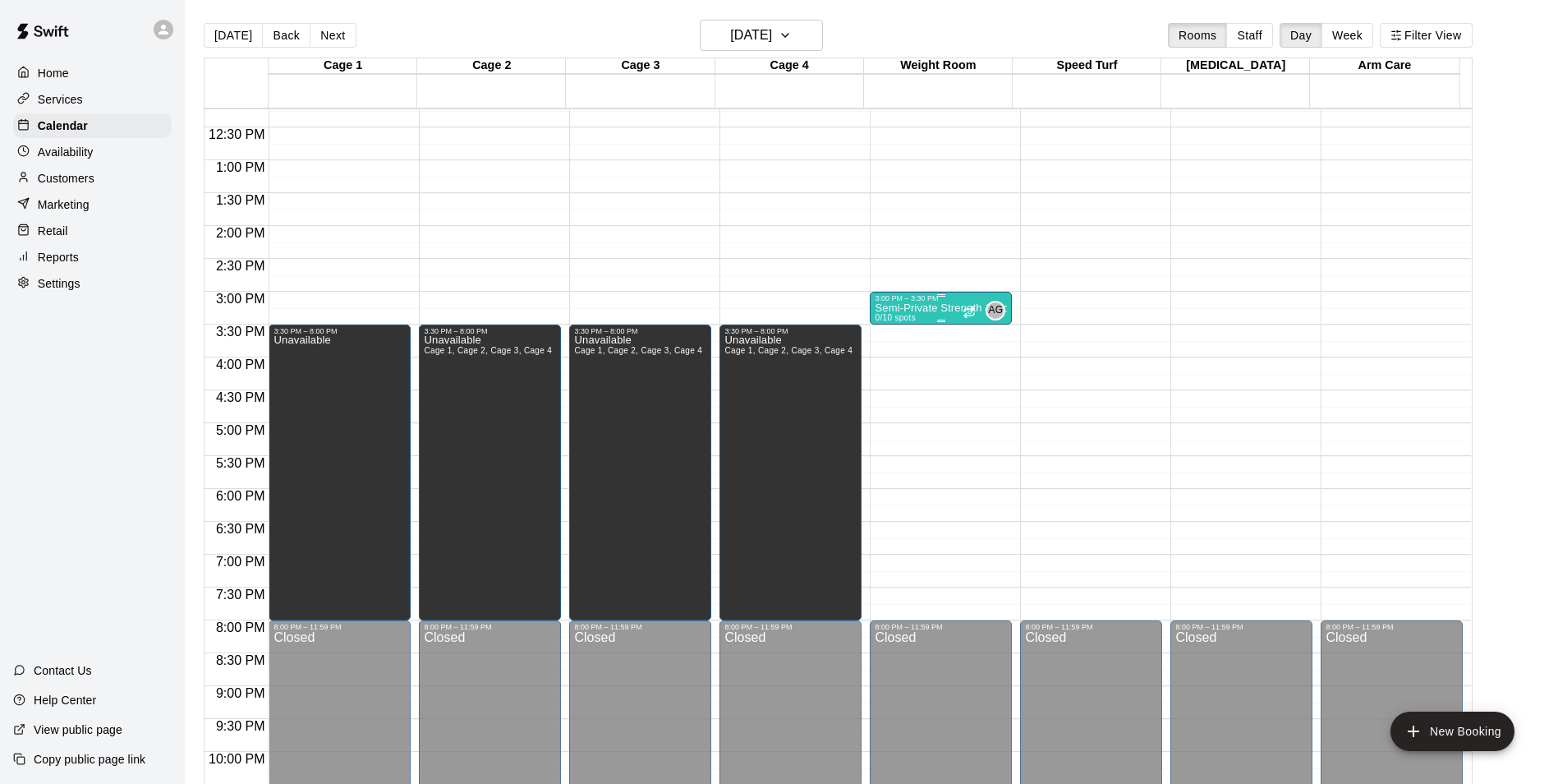
click at [897, 308] on p "Semi-Private Strength & Conditioning" at bounding box center [941, 308] width 132 height 0
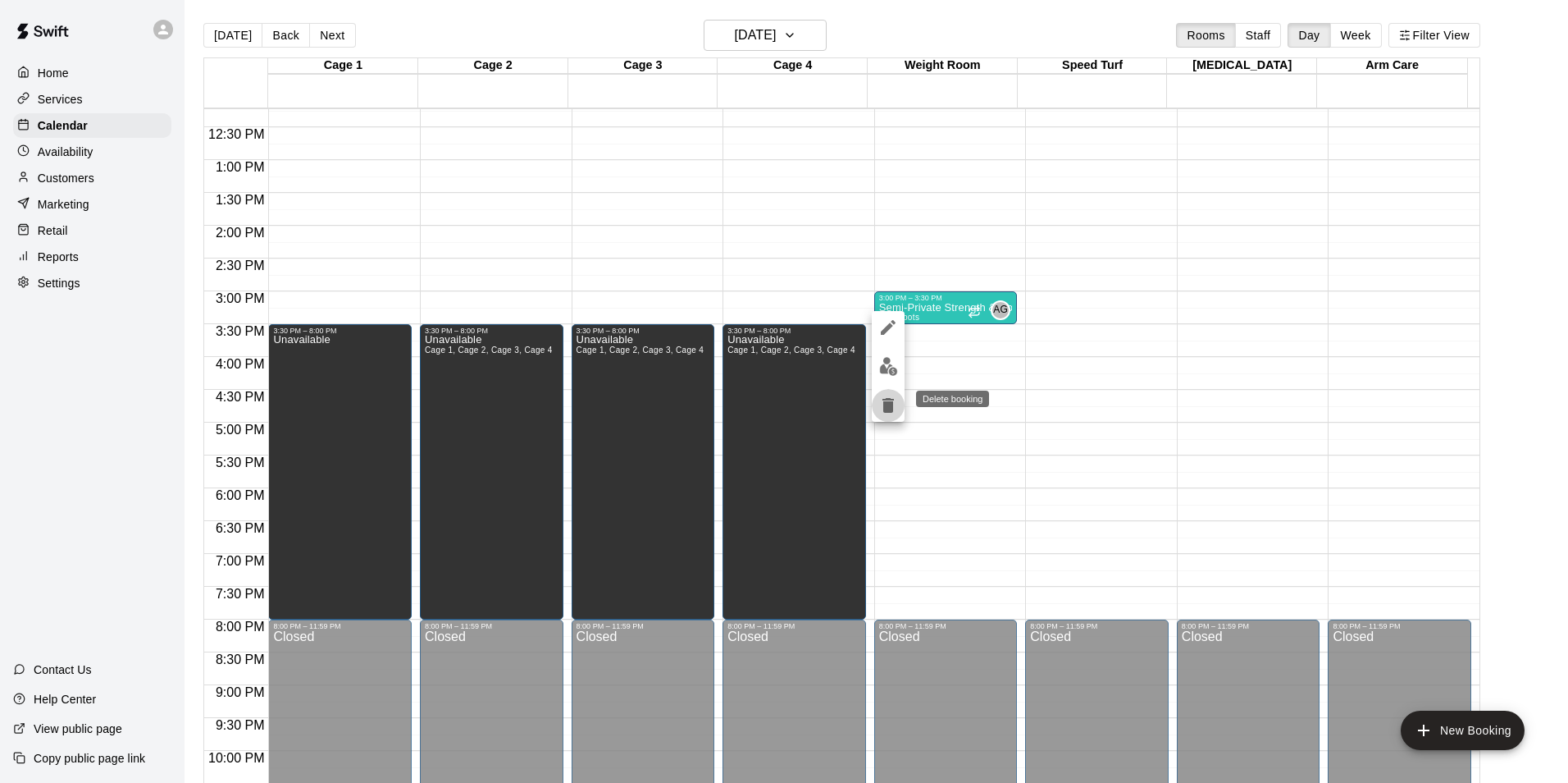
click at [887, 408] on icon "delete" at bounding box center [887, 405] width 11 height 15
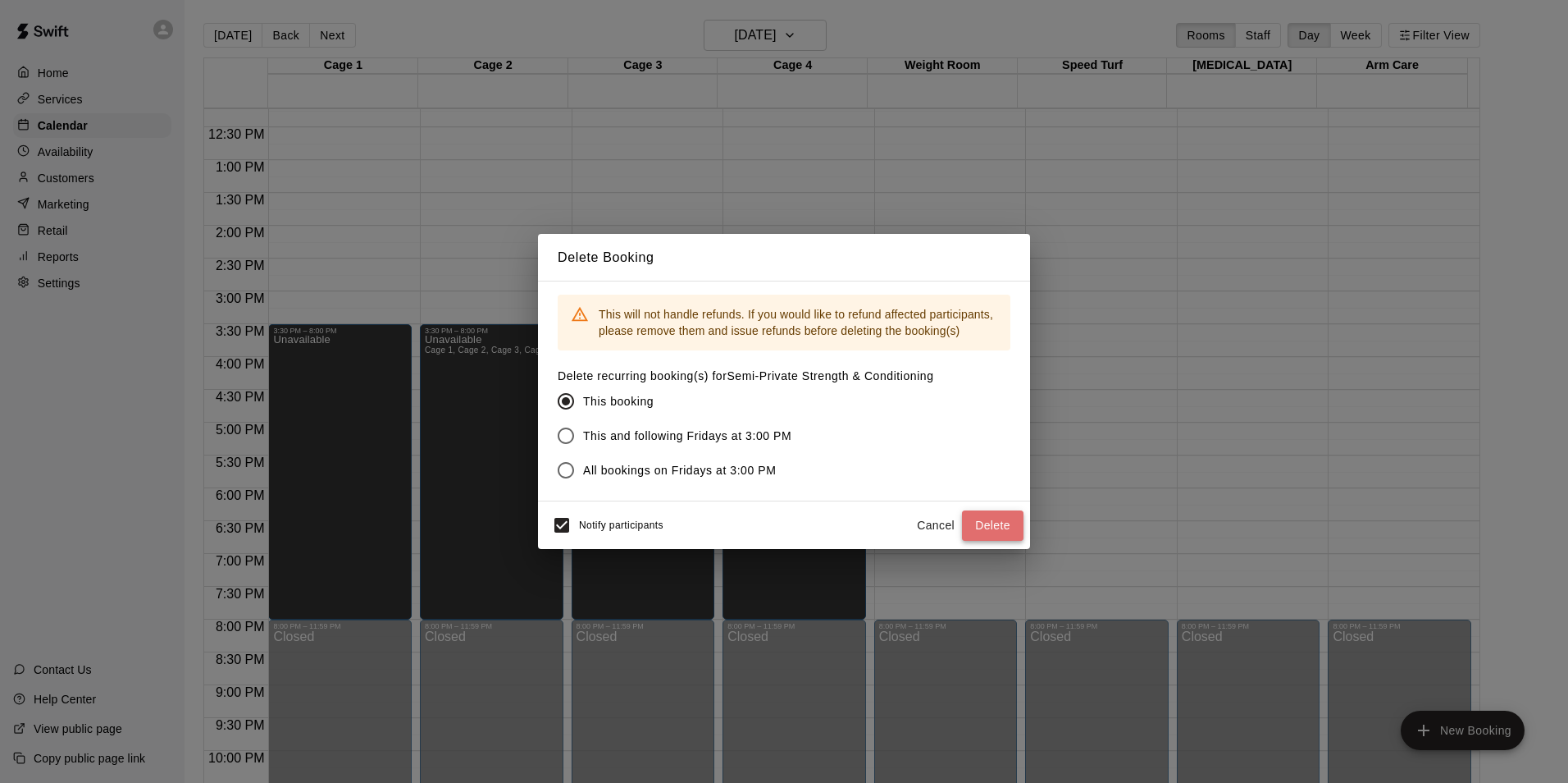
click at [984, 516] on button "Delete" at bounding box center [992, 525] width 61 height 30
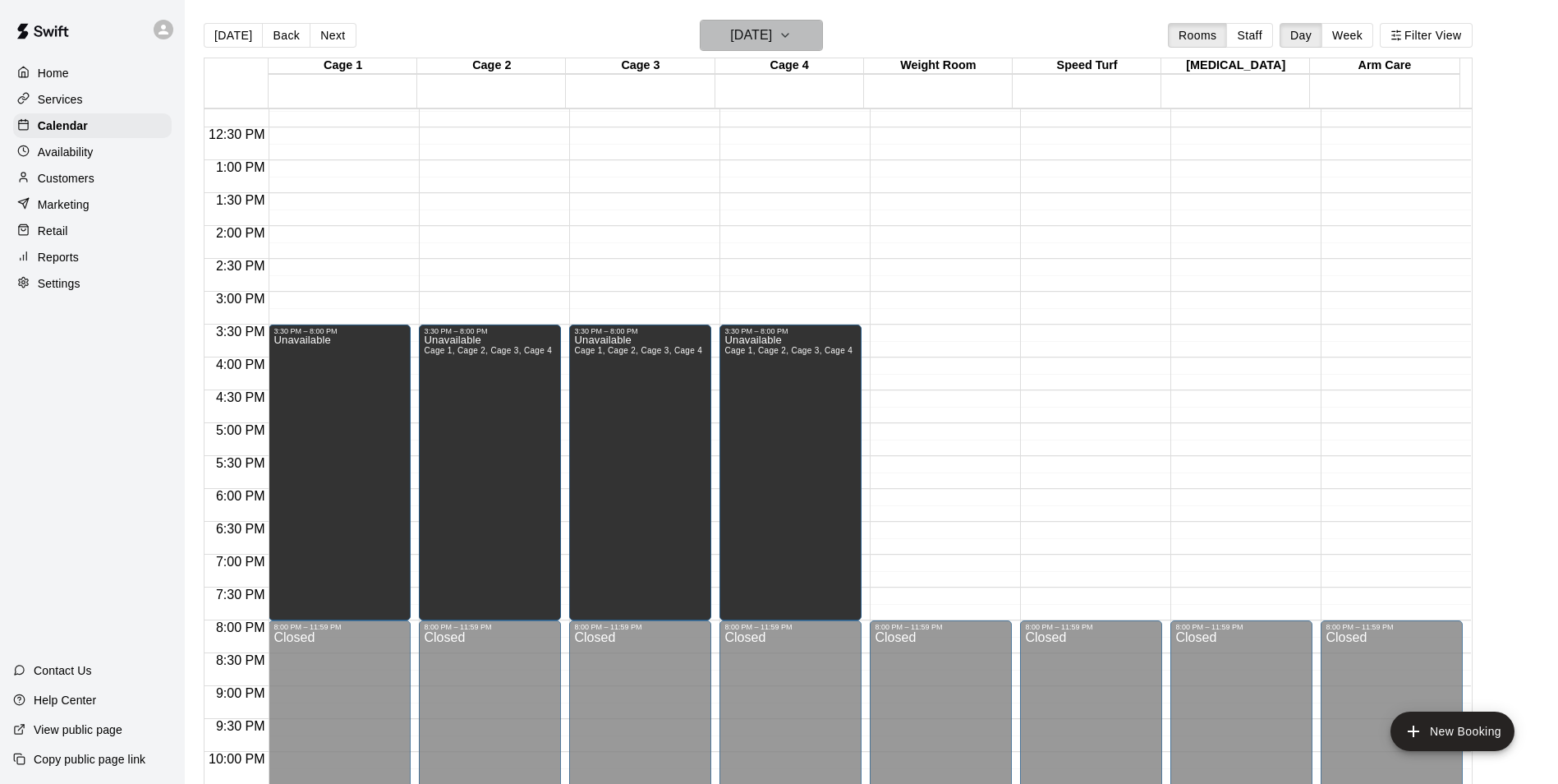
click at [792, 31] on icon "button" at bounding box center [785, 35] width 13 height 20
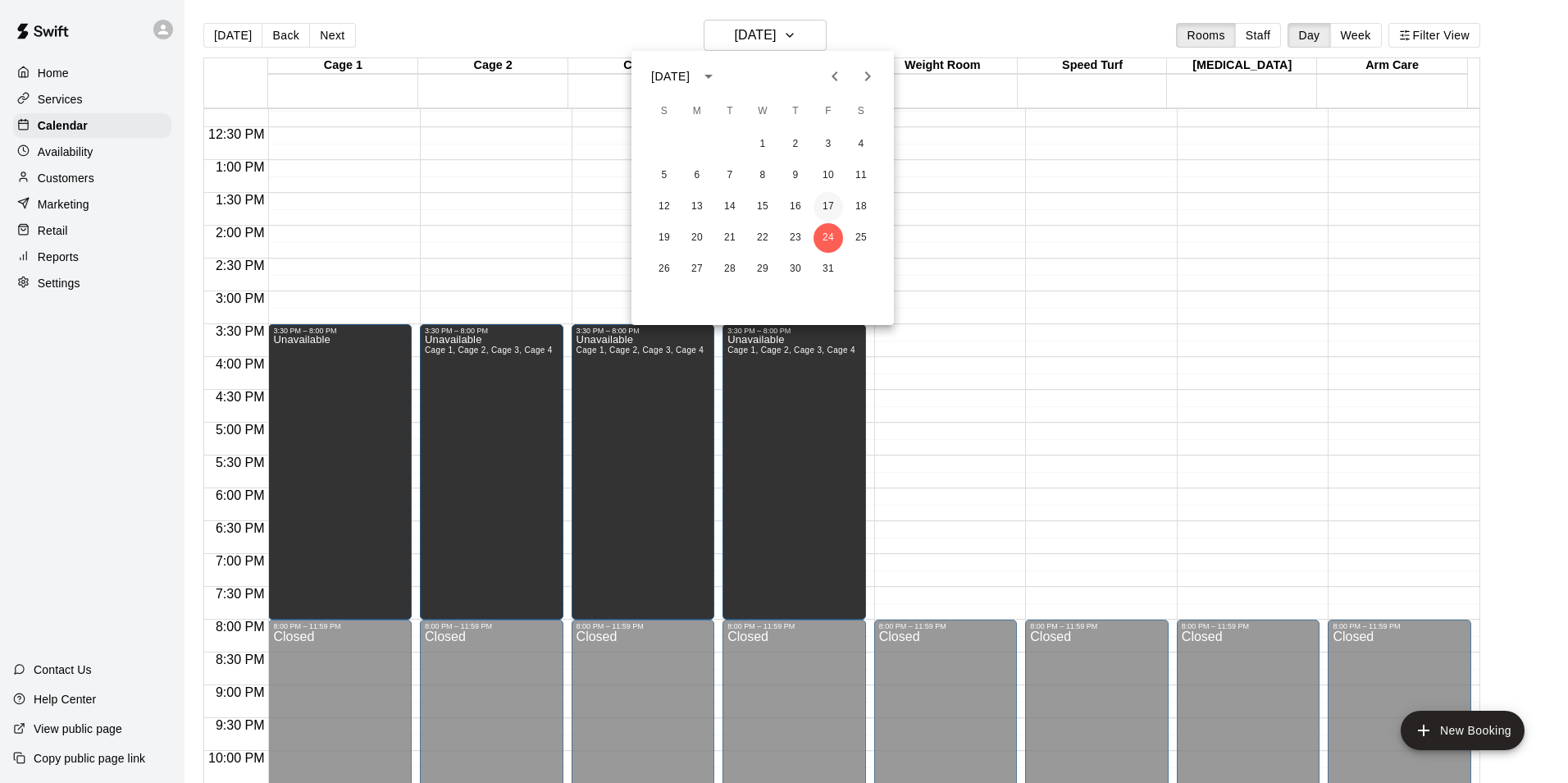
click at [829, 205] on button "17" at bounding box center [828, 206] width 29 height 29
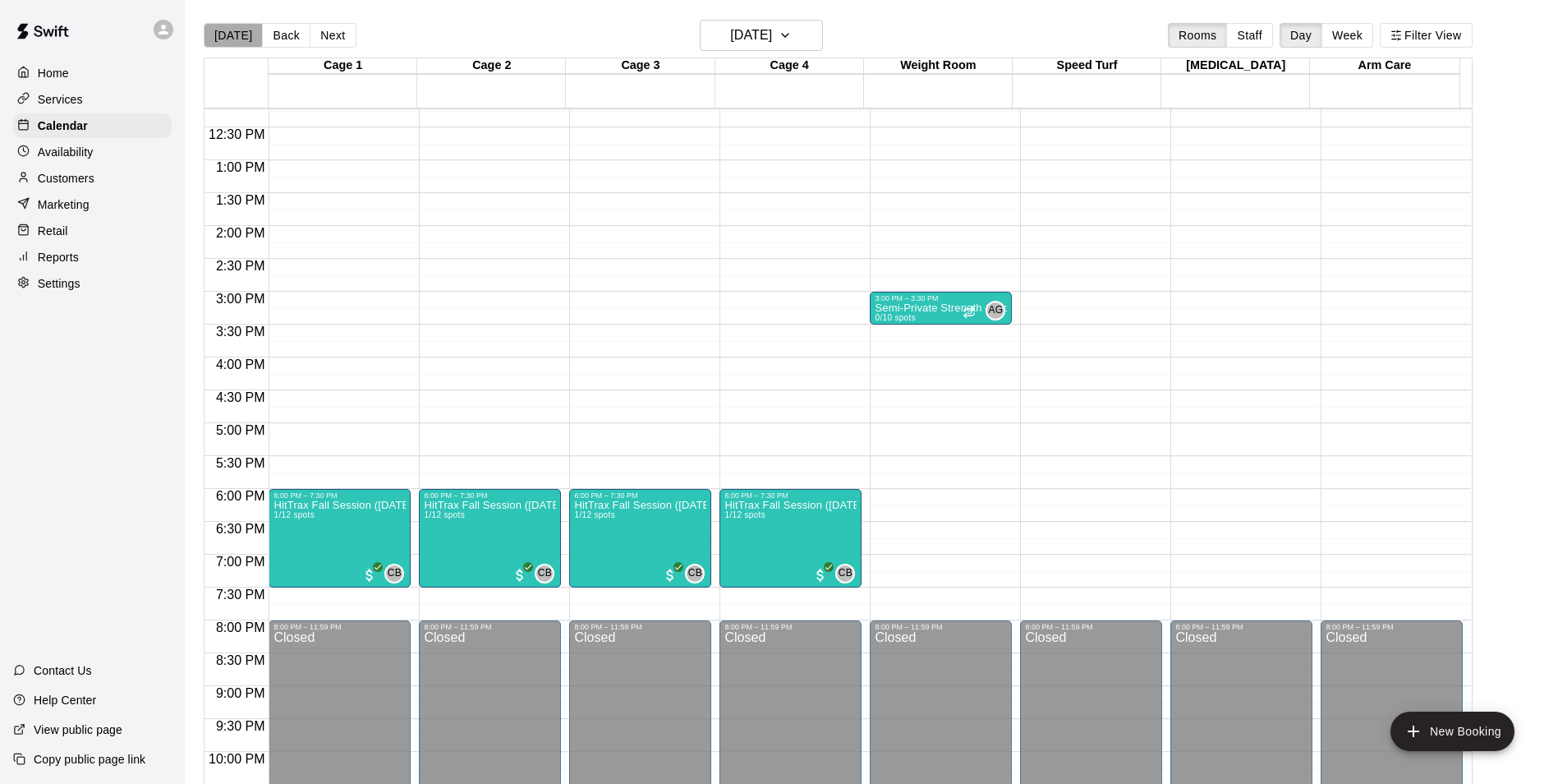
click at [232, 29] on button "[DATE]" at bounding box center [233, 35] width 60 height 25
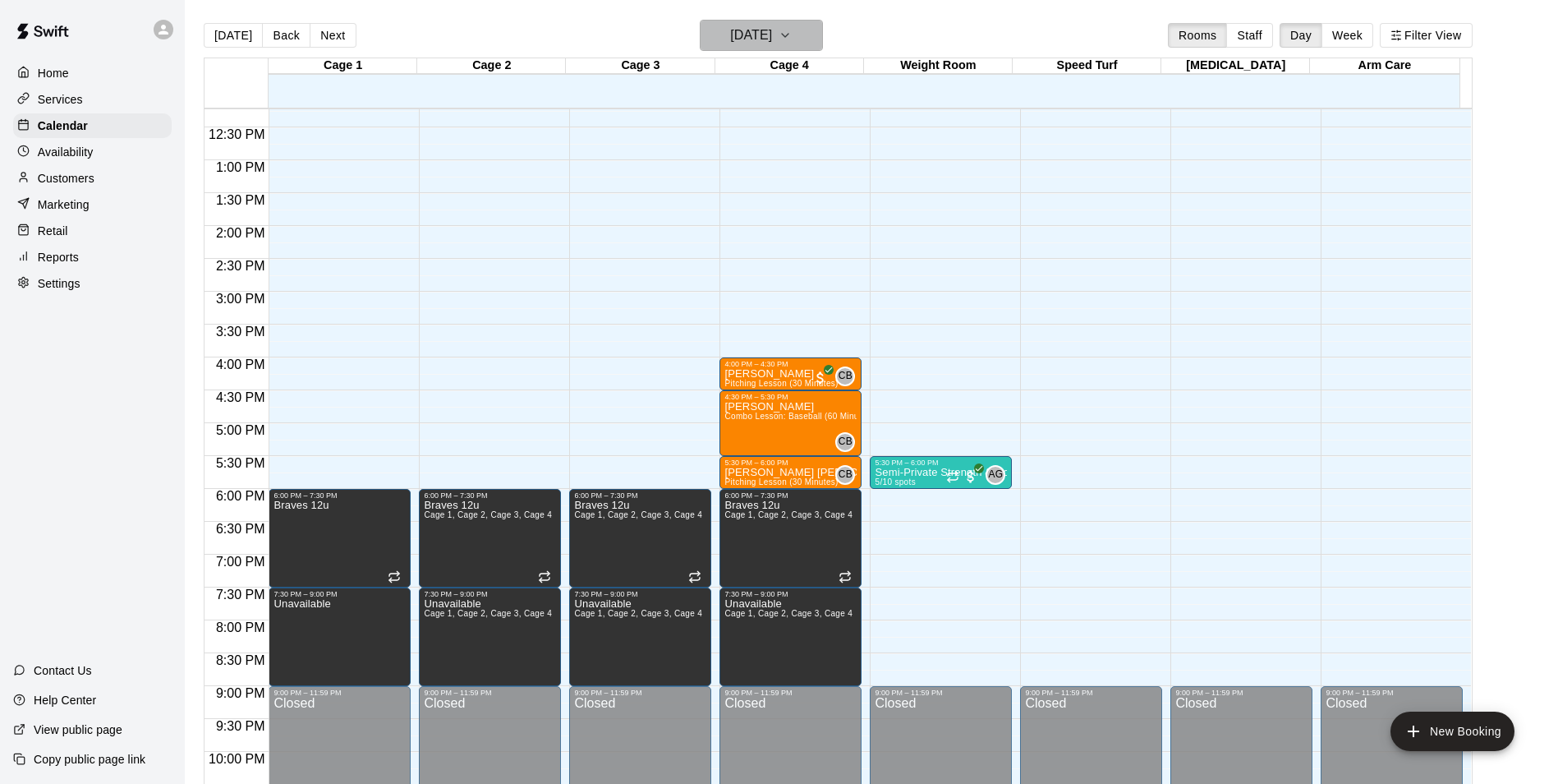
click at [792, 32] on icon "button" at bounding box center [785, 35] width 13 height 20
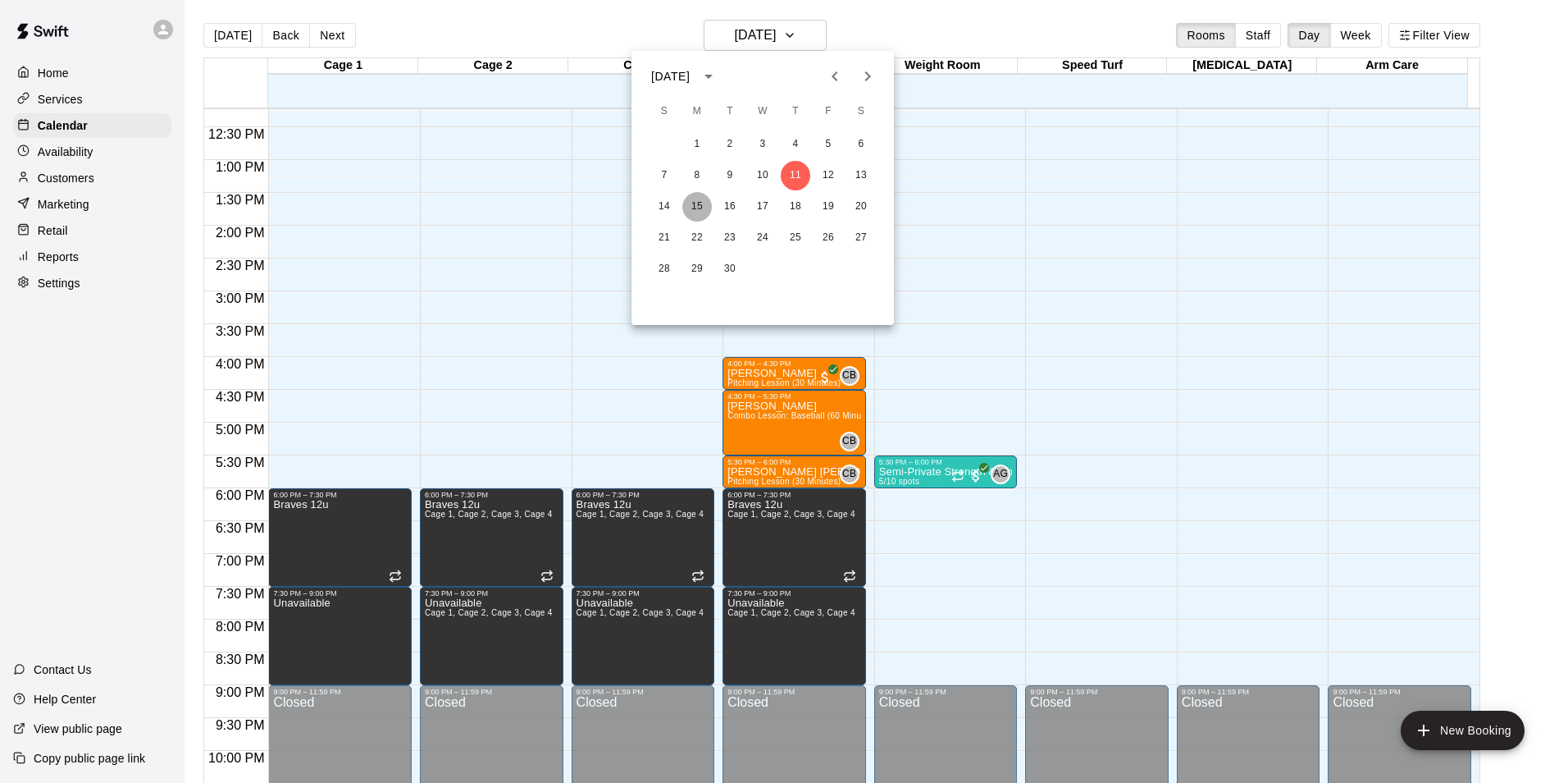
click at [698, 204] on button "15" at bounding box center [697, 206] width 29 height 29
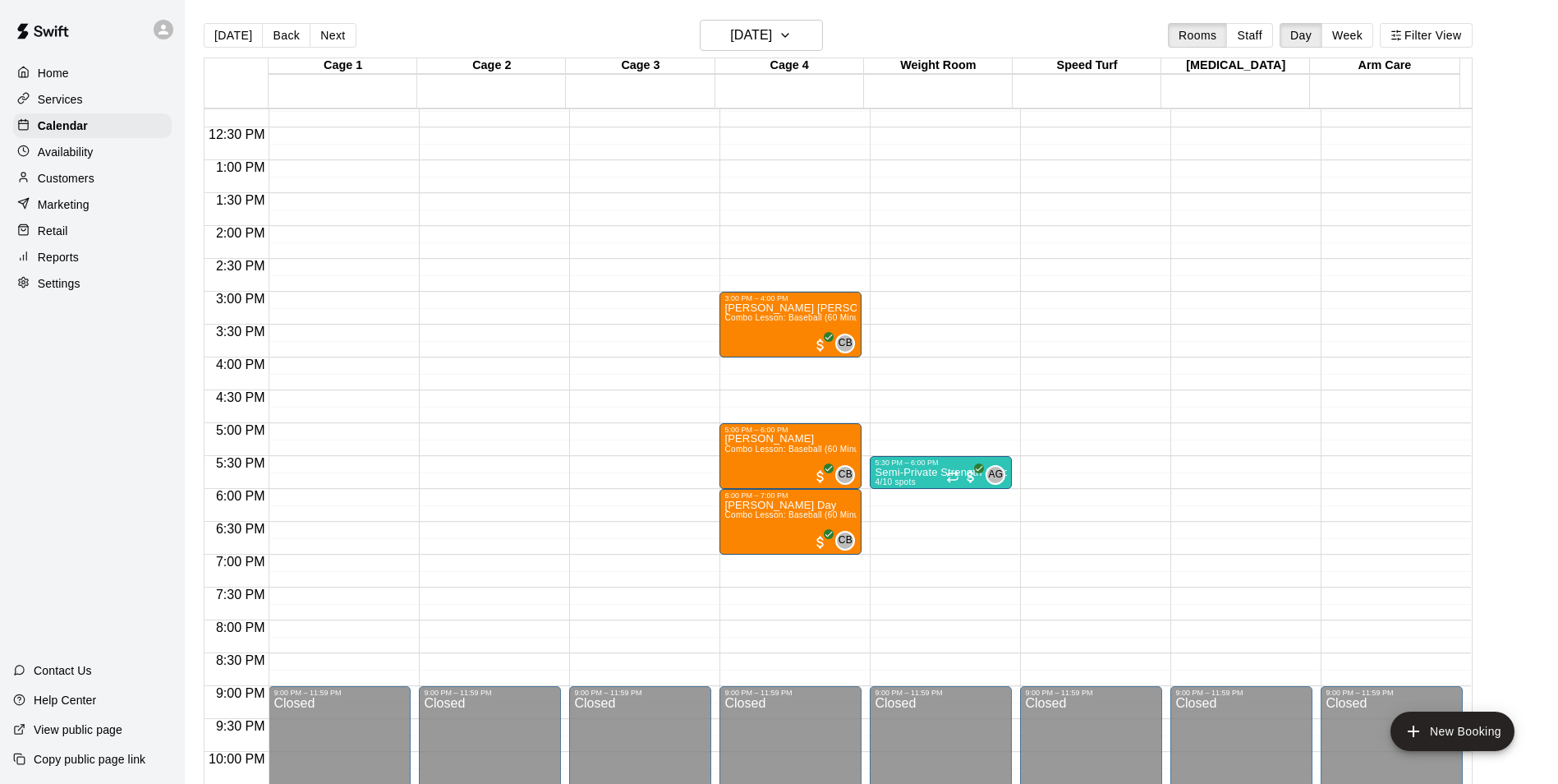
click at [908, 236] on div "12:00 AM – 10:00 AM Closed 5:30 PM – 6:00 PM Semi-Private Strength & Conditioni…" at bounding box center [941, 94] width 142 height 1577
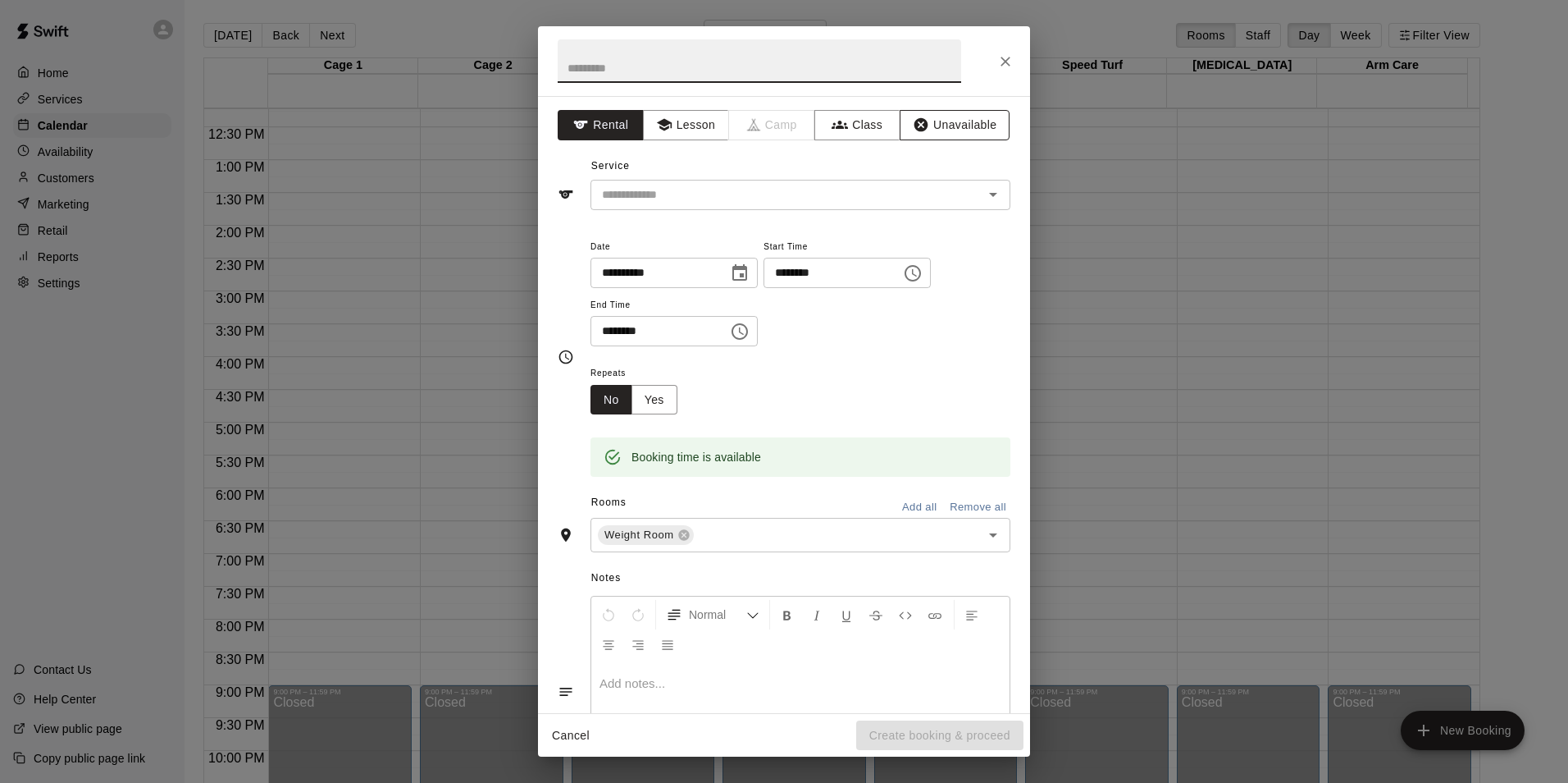
click at [926, 131] on button "Unavailable" at bounding box center [954, 125] width 110 height 30
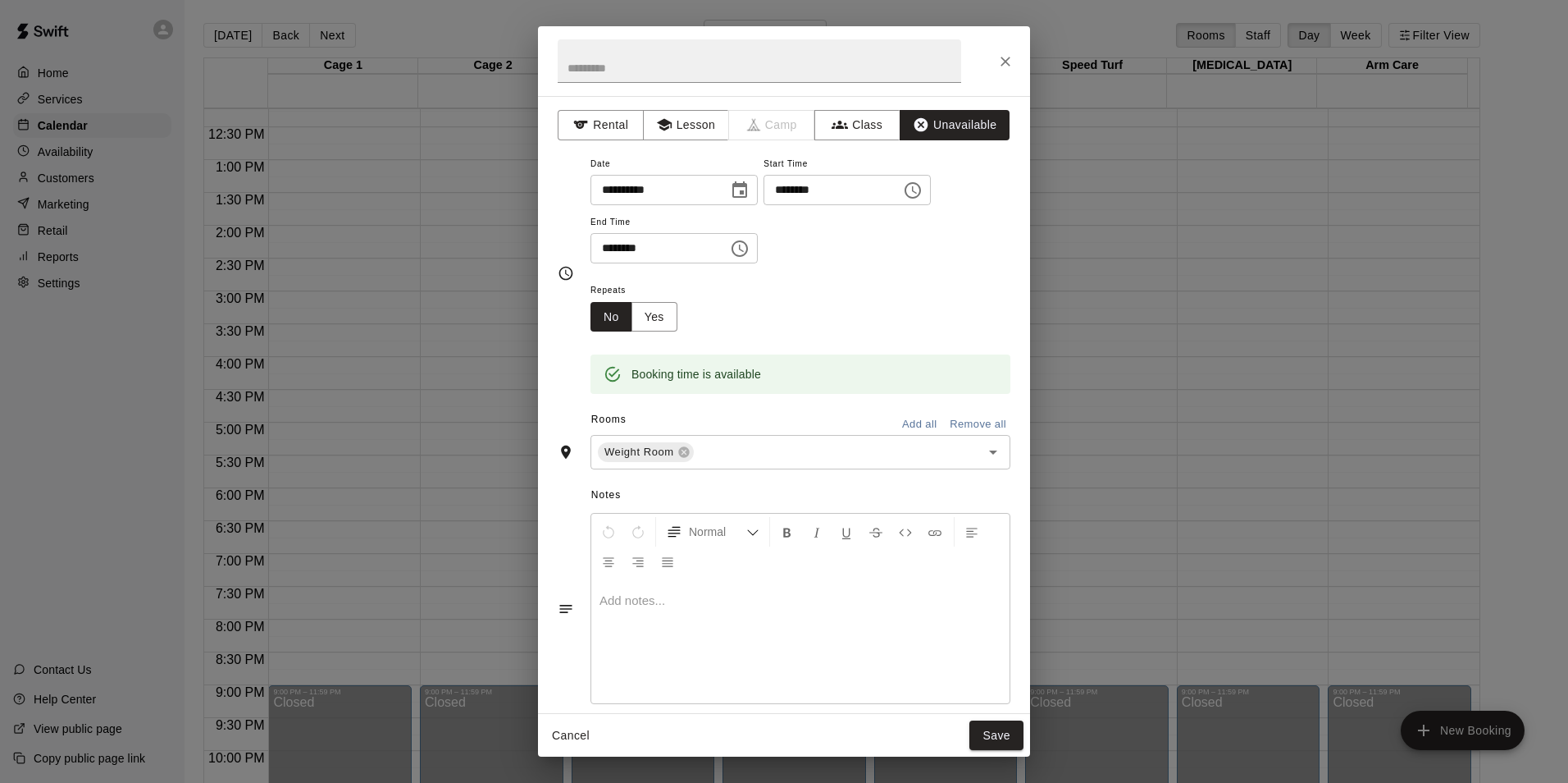
click at [599, 247] on input "********" at bounding box center [653, 248] width 126 height 30
type input "********"
click at [665, 607] on p at bounding box center [801, 600] width 402 height 16
click at [683, 124] on button "Lesson" at bounding box center [685, 125] width 86 height 30
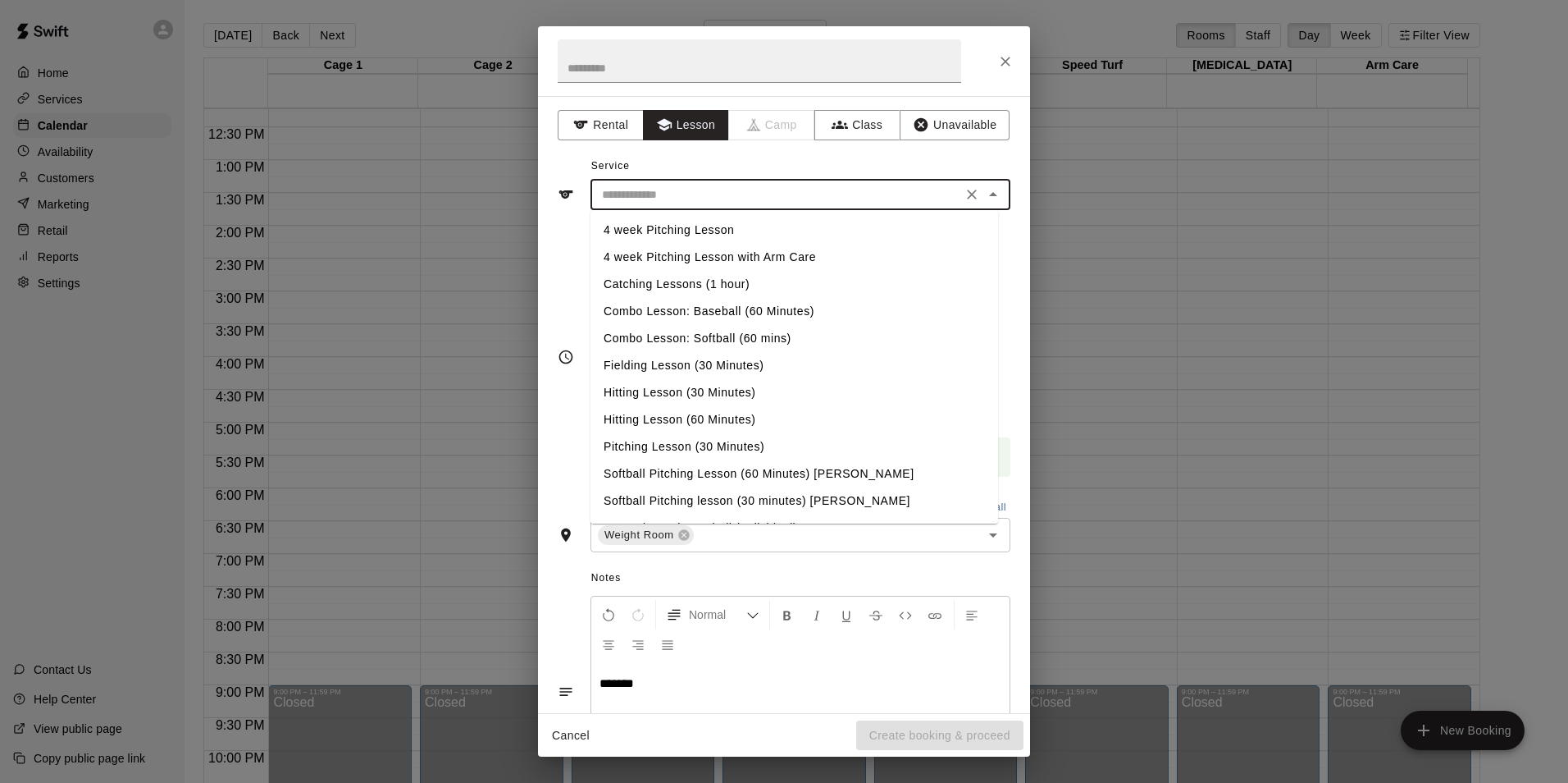
click at [797, 195] on input "text" at bounding box center [776, 195] width 362 height 21
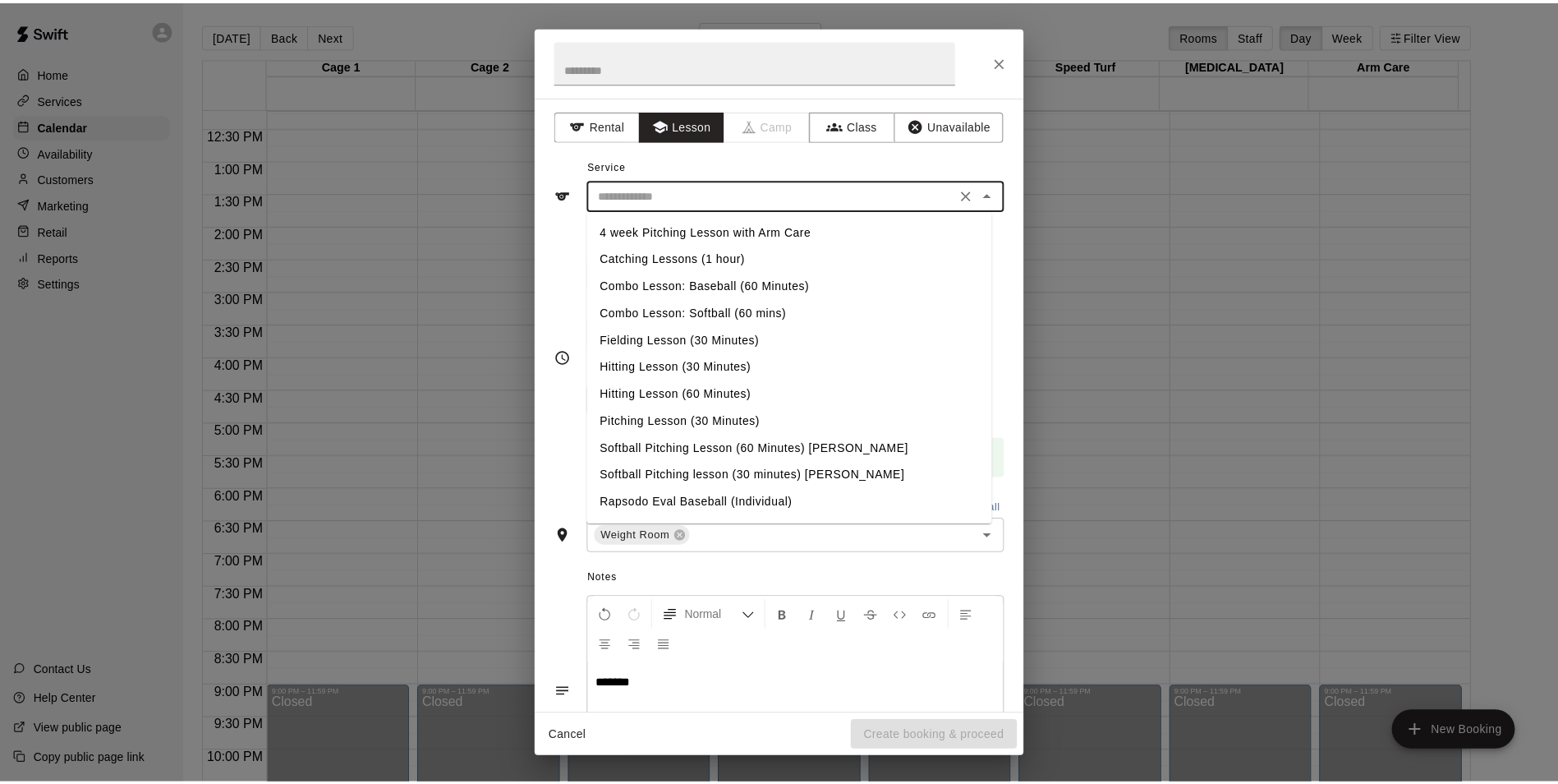
scroll to position [52, 0]
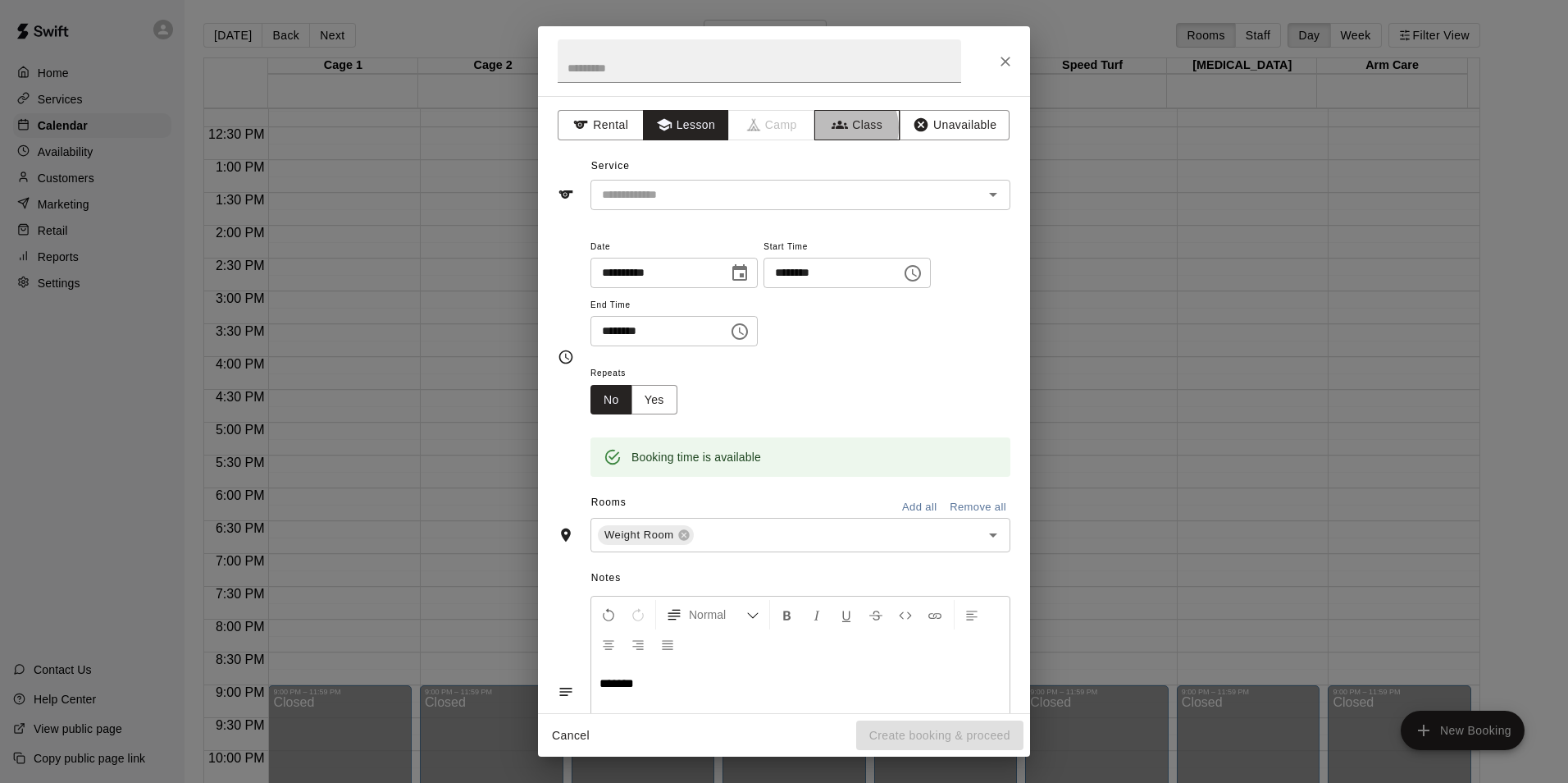
click at [836, 128] on icon "button" at bounding box center [839, 125] width 16 height 9
click at [927, 118] on button "Unavailable" at bounding box center [954, 125] width 110 height 30
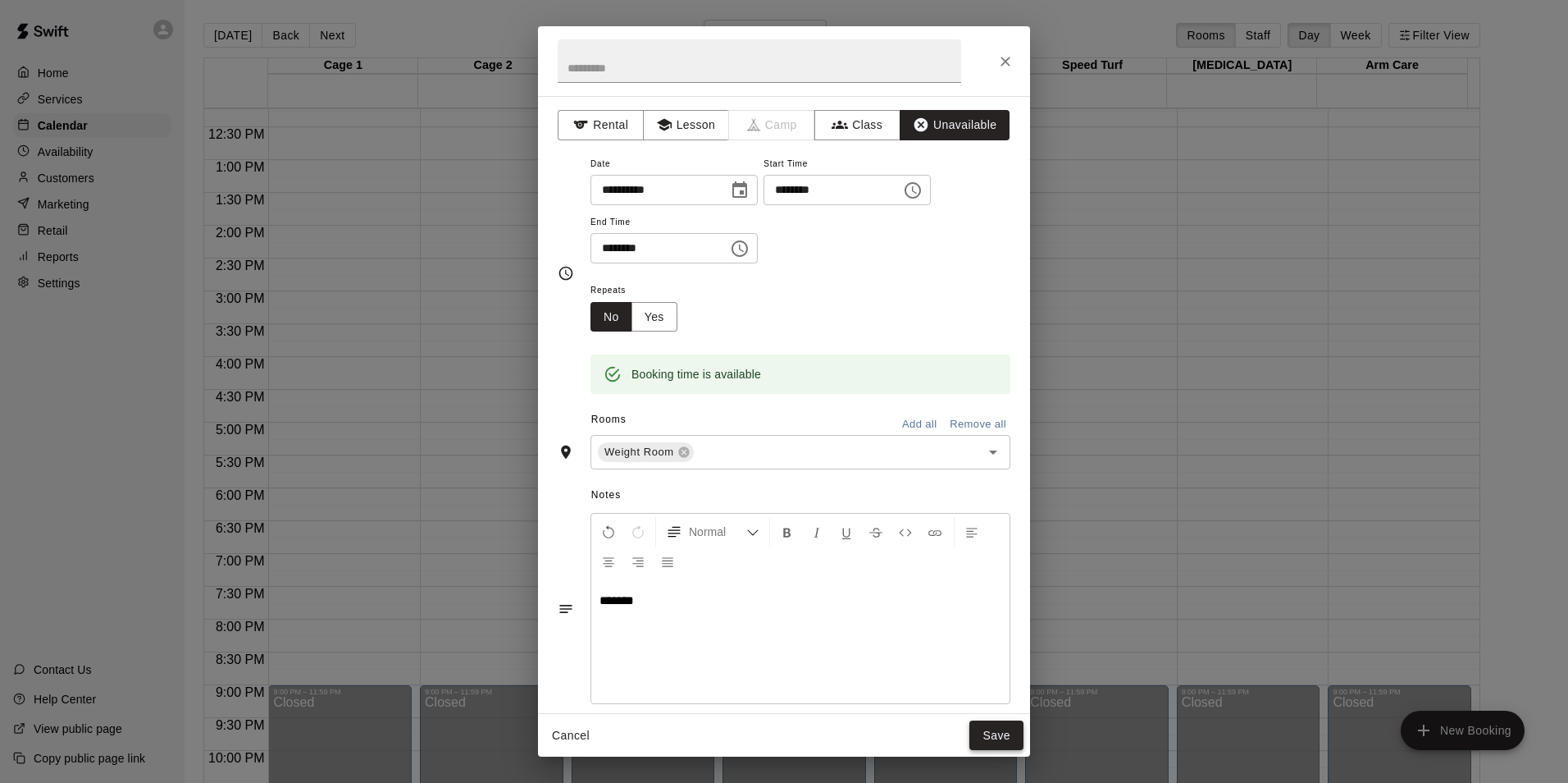
click at [998, 736] on button "Save" at bounding box center [996, 736] width 54 height 30
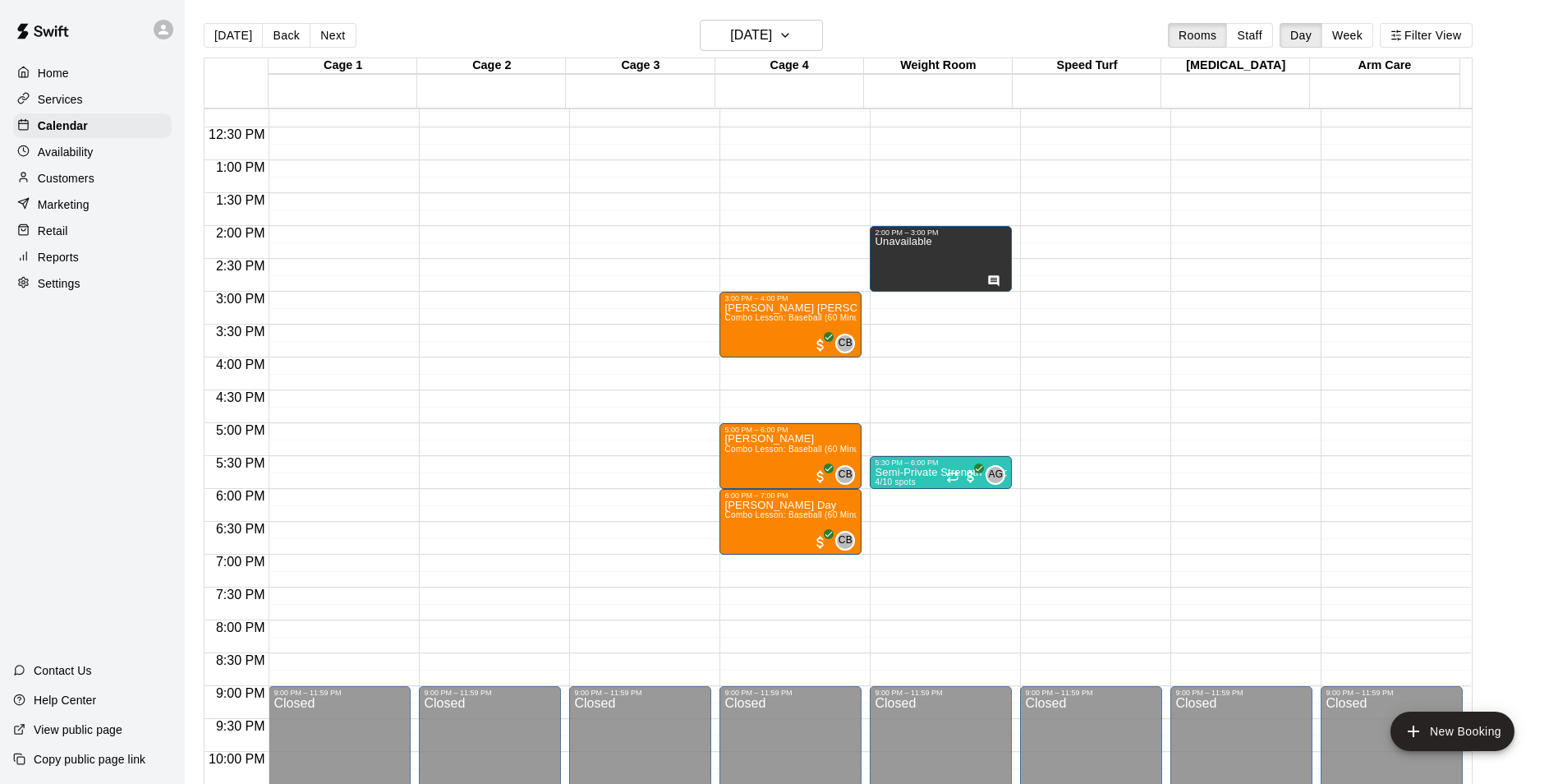
drag, startPoint x: 976, startPoint y: 24, endPoint x: 961, endPoint y: 16, distance: 17.0
click at [961, 16] on main "[DATE] Back [DATE][DATE] Rooms Staff Day Week Filter View Cage 1 15 Mon Cage 2 …" at bounding box center [871, 405] width 1374 height 810
click at [235, 34] on button "[DATE]" at bounding box center [233, 35] width 60 height 25
